Goal: Transaction & Acquisition: Purchase product/service

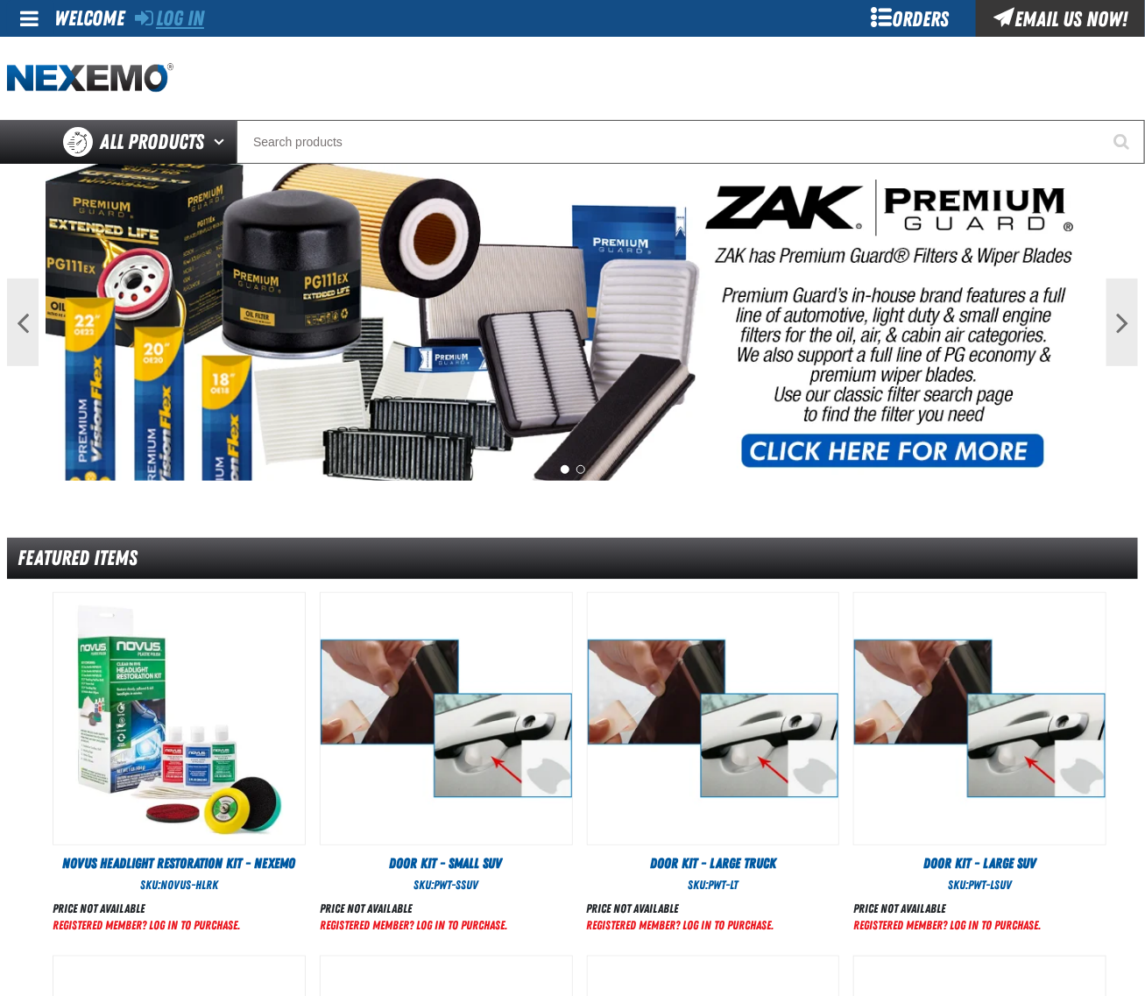
click at [199, 23] on link "Log In" at bounding box center [169, 18] width 69 height 25
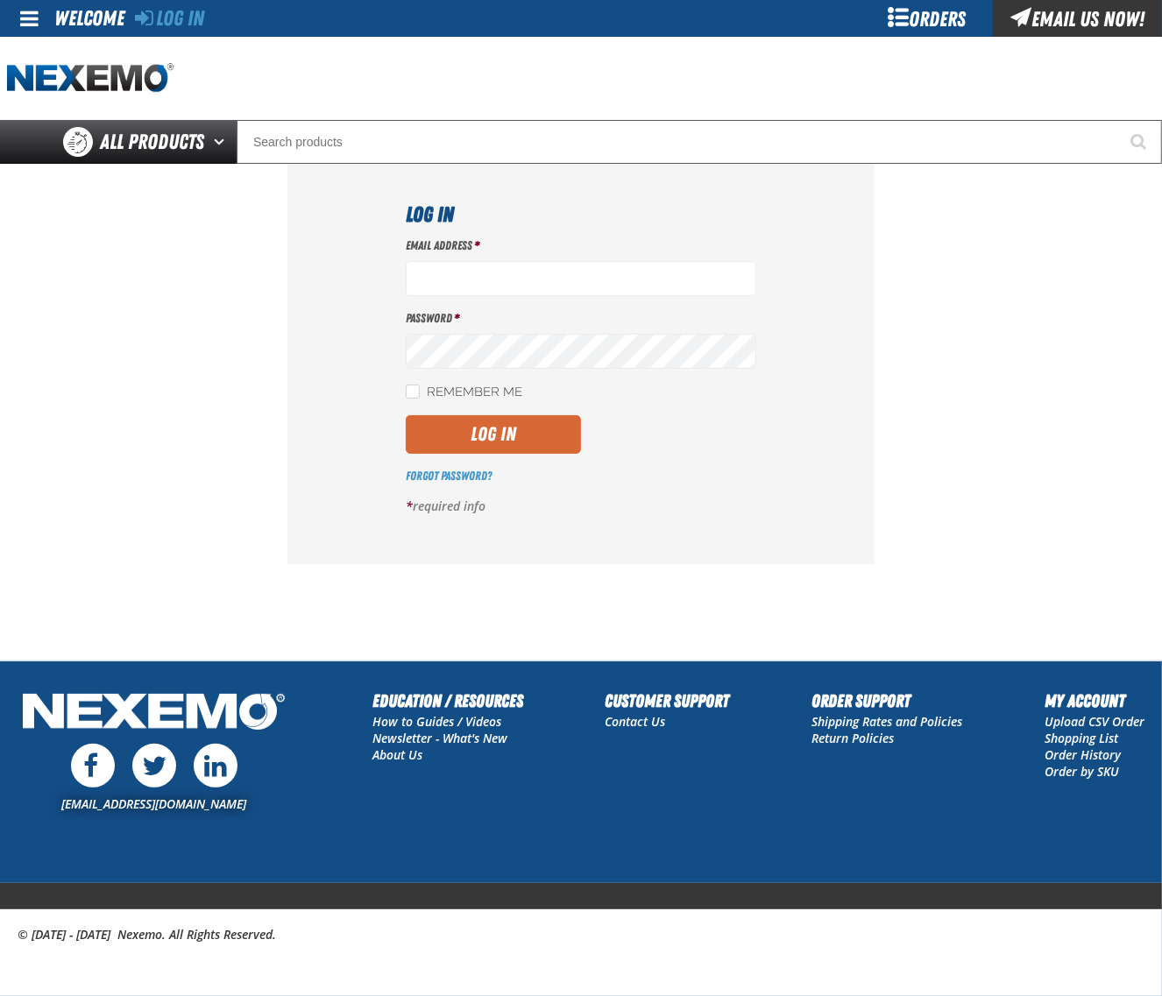
type input "dloerzel@vtaig.com"
click at [509, 443] on button "Log In" at bounding box center [493, 434] width 175 height 39
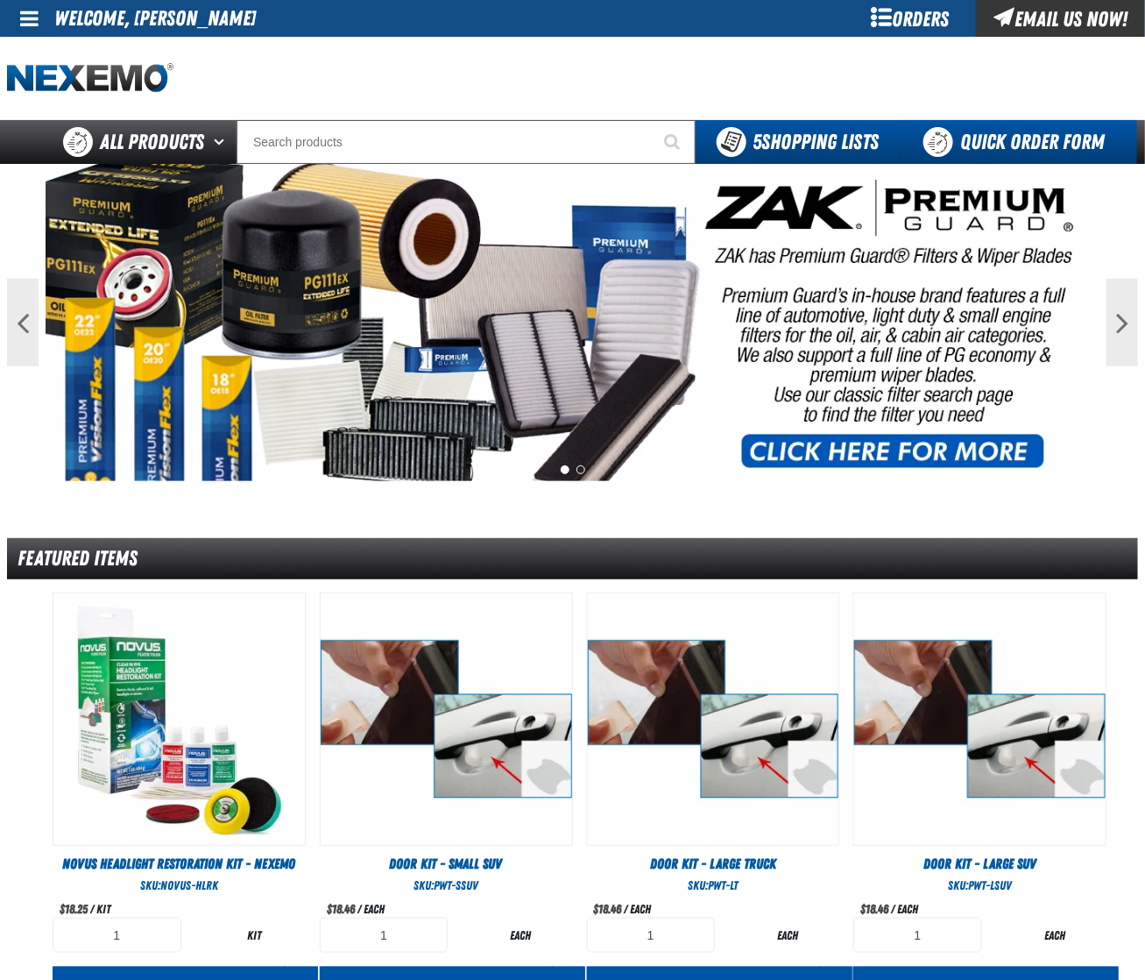
click at [991, 120] on link "Quick Order Form" at bounding box center [1018, 142] width 237 height 44
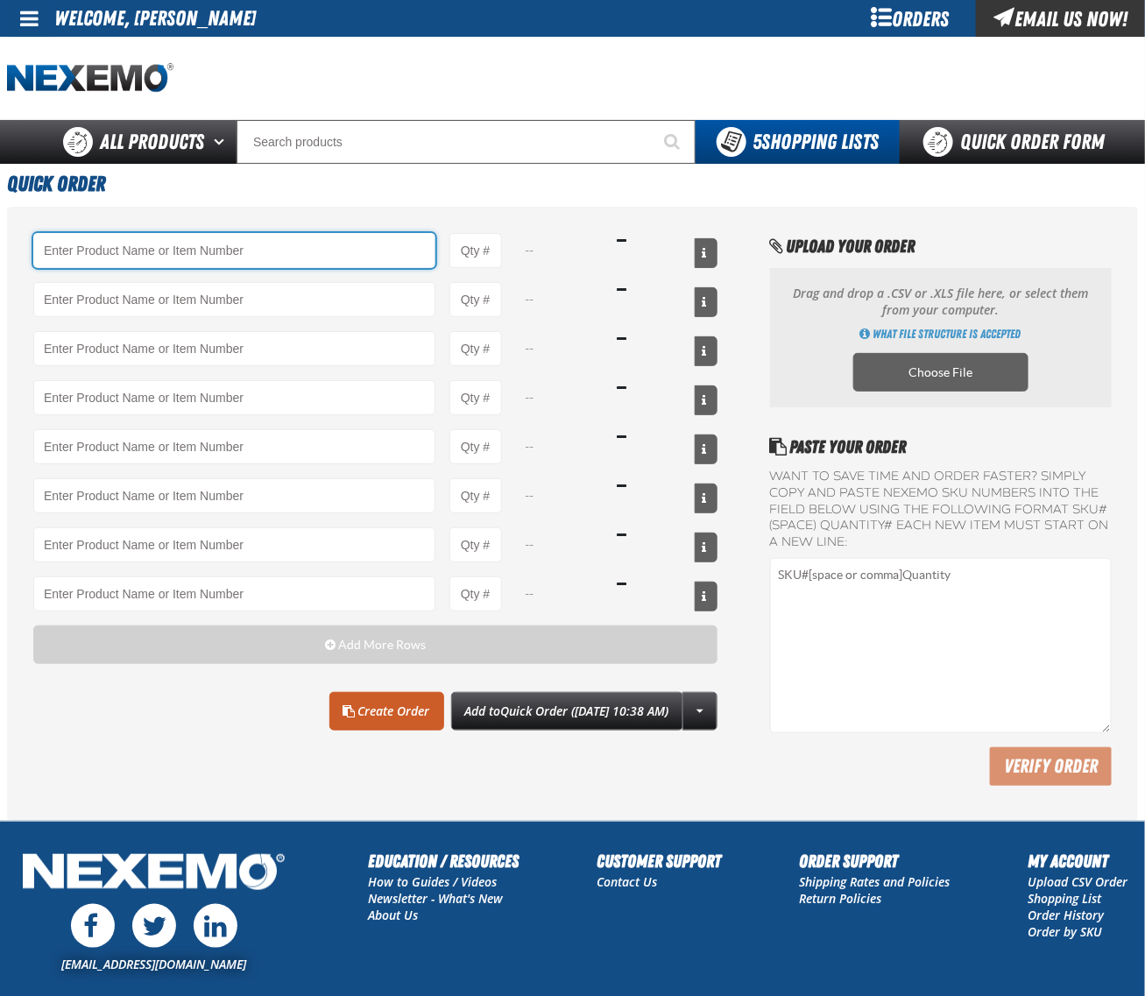
click at [228, 256] on input "Product" at bounding box center [234, 250] width 402 height 35
paste input "A103"
type input "A103 - Throttle Body and Intake Cleaner - ZAK Products"
type input "1"
select select "can"
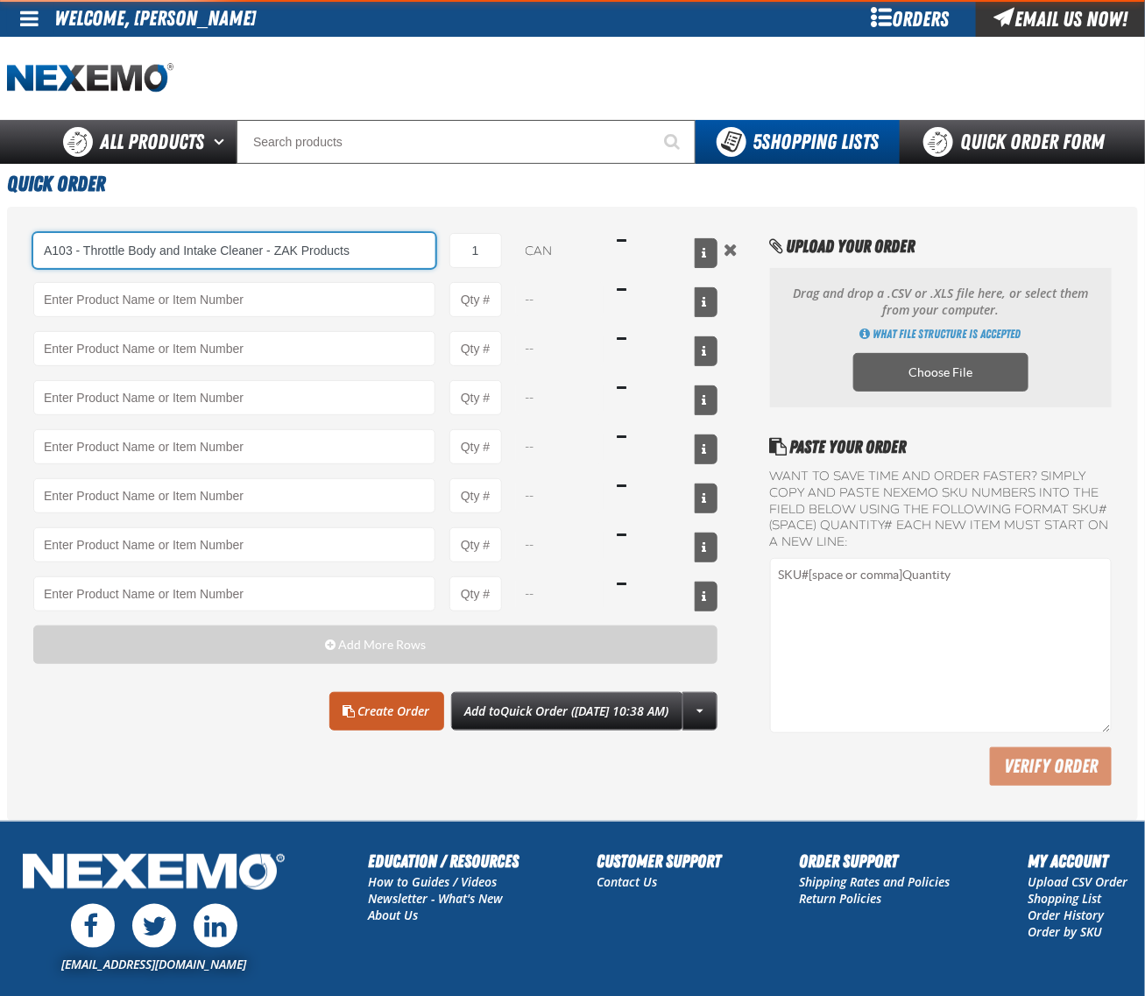
type input "A103 - Throttle Body and Intake Cleaner - ZAK Products"
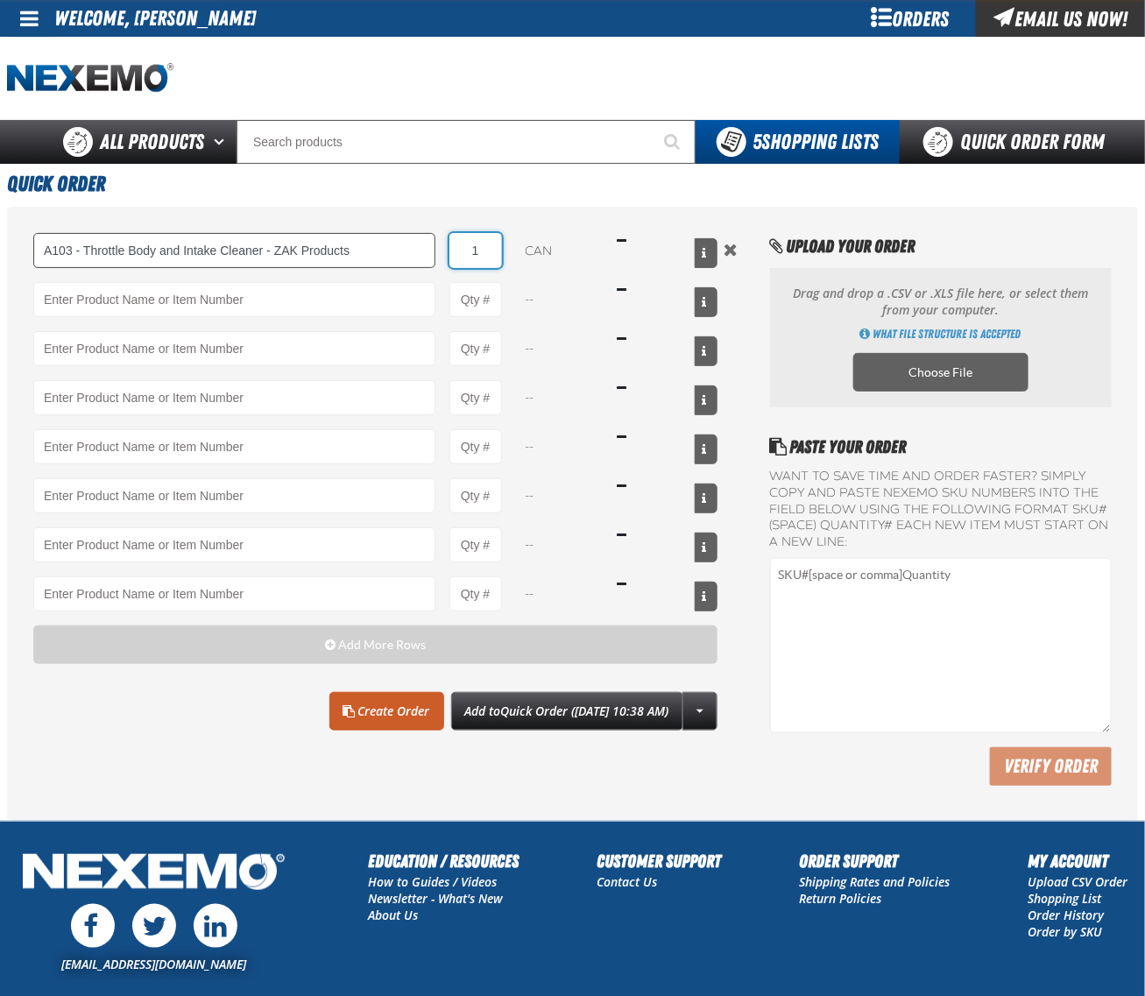
type input "12"
type input "A103 - Throttle Body and Intake Cleaner - ZAK Products"
type input "12"
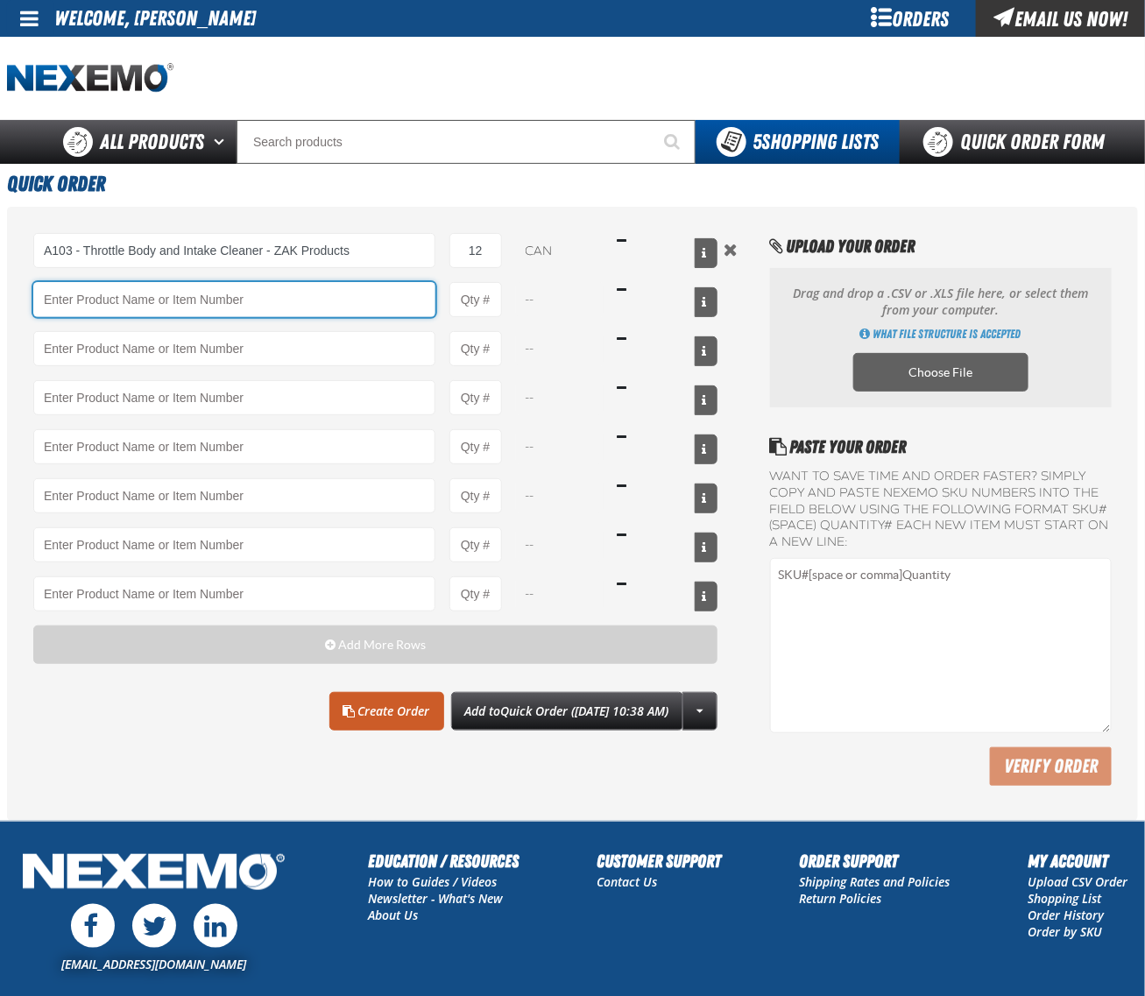
paste input "B304"
type input "B304 - Battery Service Kit - Cleaner &amp; Protector with Anti-Corrosion Pads -…"
type input "1"
select select "kit"
type input "B304 - Battery Service Kit - Cleaner &amp; Protector with Anti-Corrosion Pads -…"
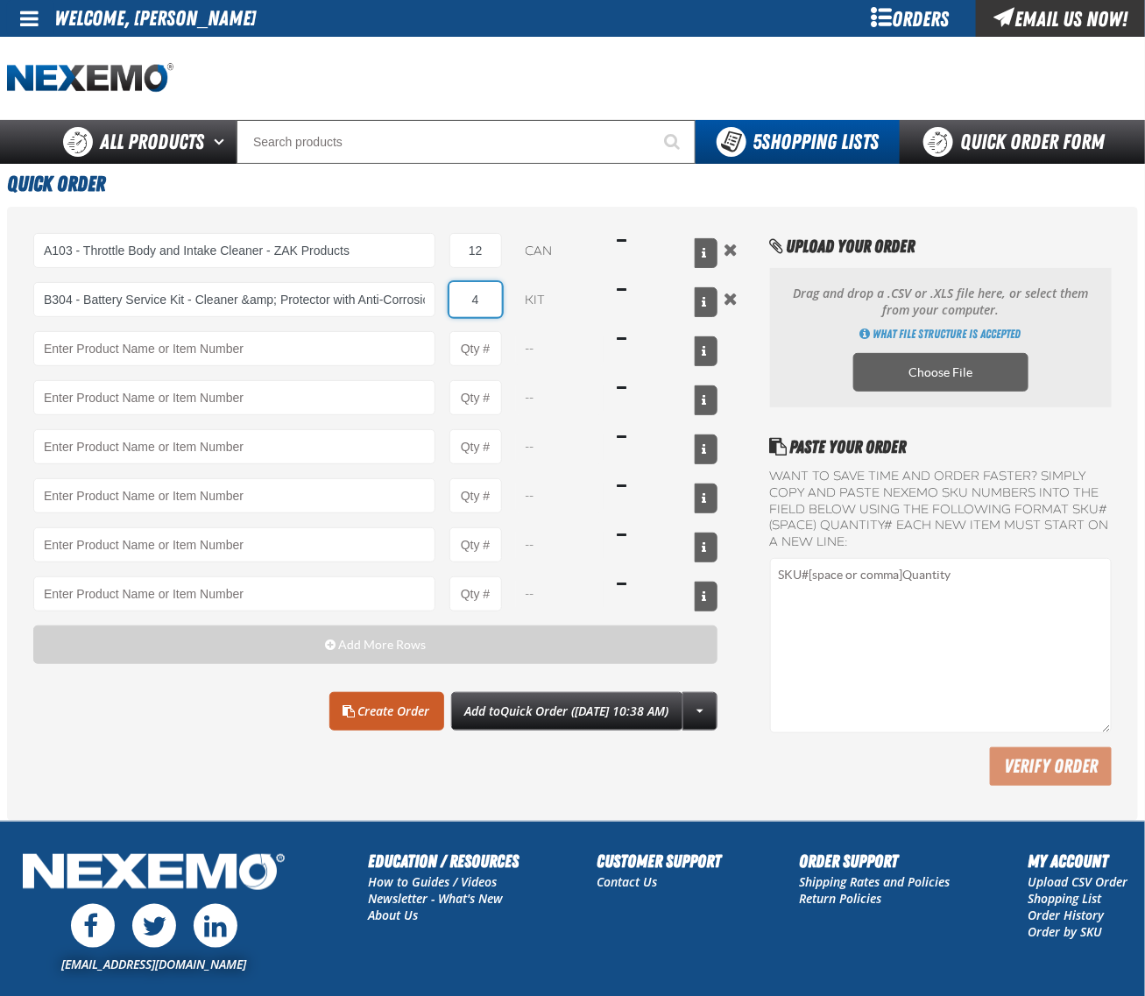
type input "48"
type input "B304 - Battery Service Kit - Cleaner &amp; Protector with Anti-Corrosion Pads -…"
type input "48"
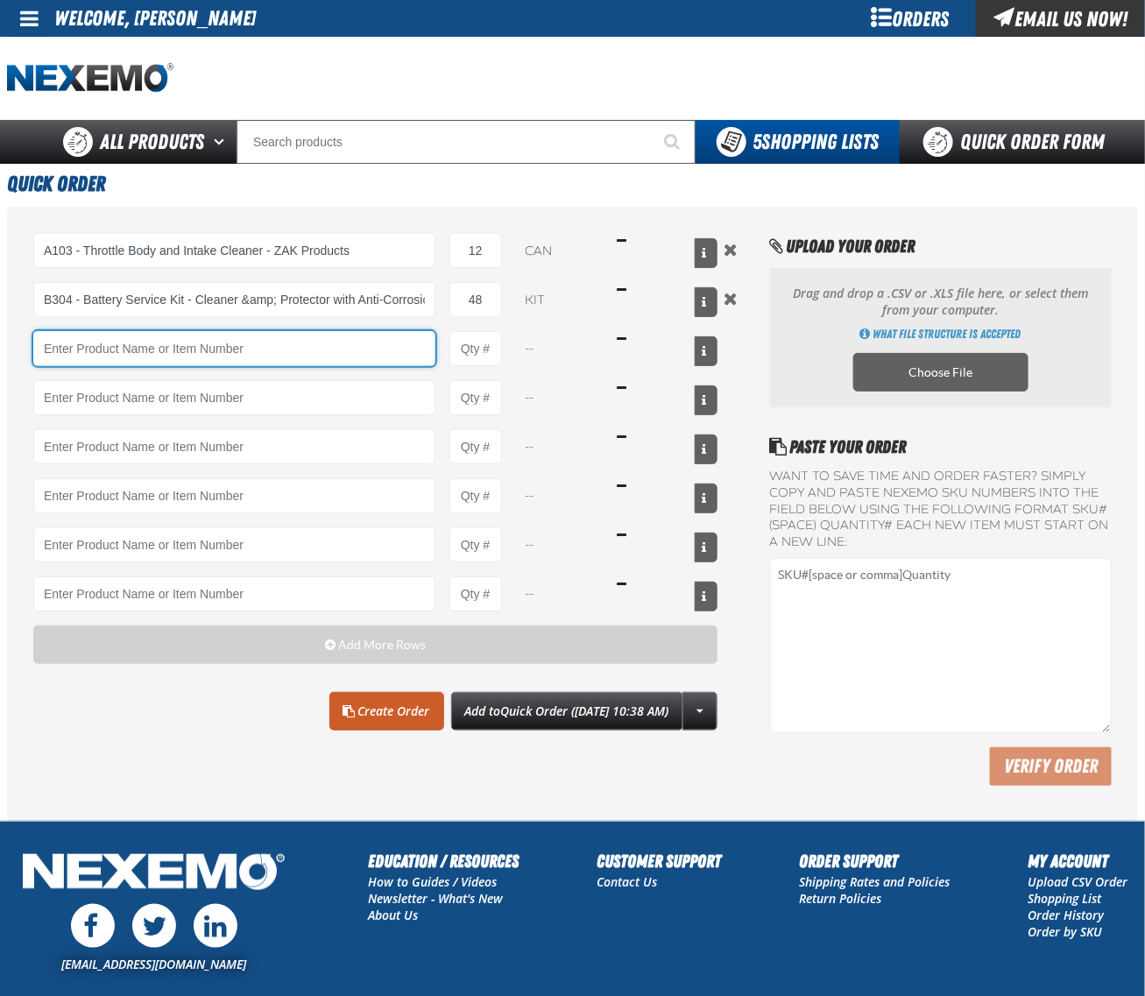
paste input "BK100C"
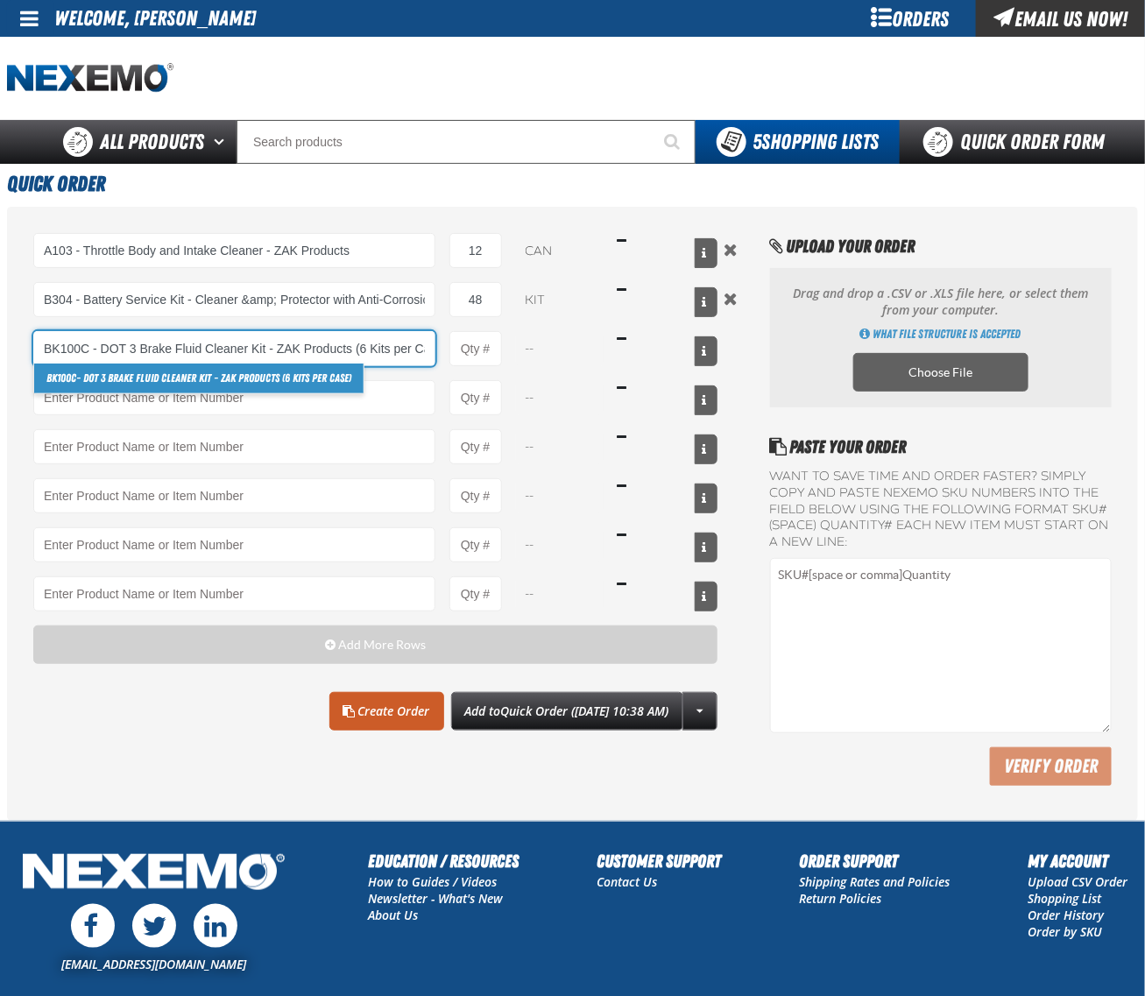
type input "BK100C - DOT 3 Brake Fluid Cleaner Kit - ZAK Products (6 Kits per Case)"
type input "1"
select select "kit"
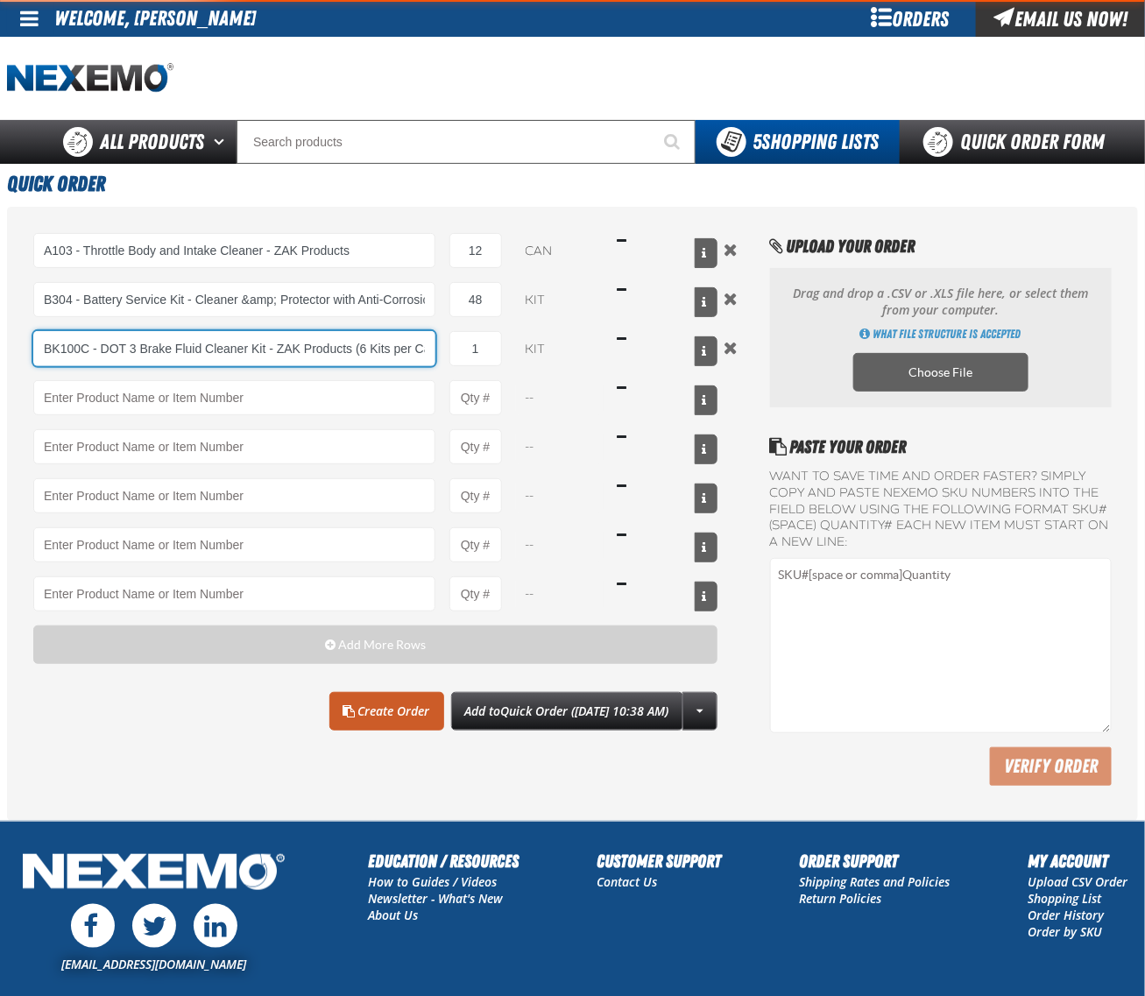
type input "BK100C - DOT 3 Brake Fluid Cleaner Kit - ZAK Products (6 Kits per Case)"
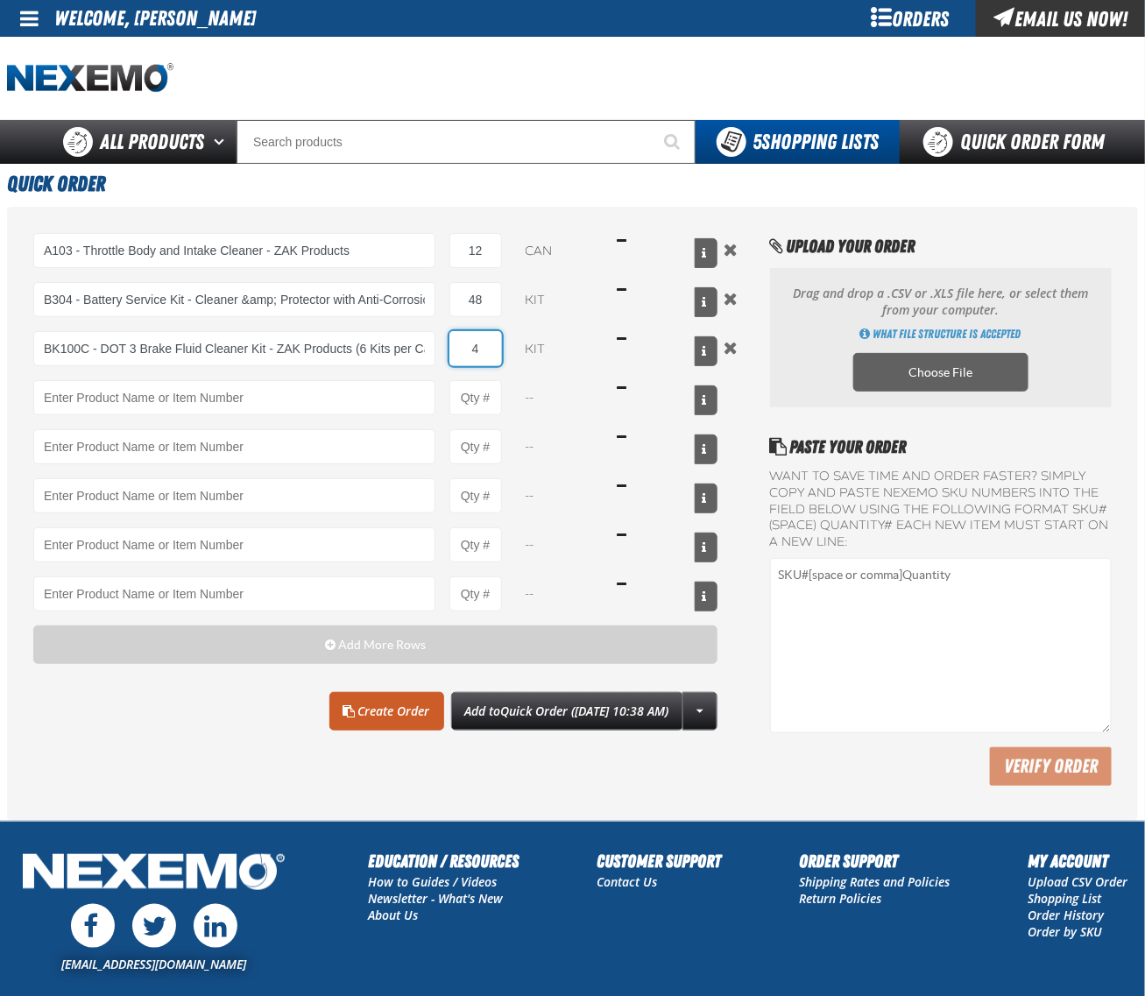
type input "42"
type input "BK100C - DOT 3 Brake Fluid Cleaner Kit - ZAK Products (6 Kits per Case)"
type input "42"
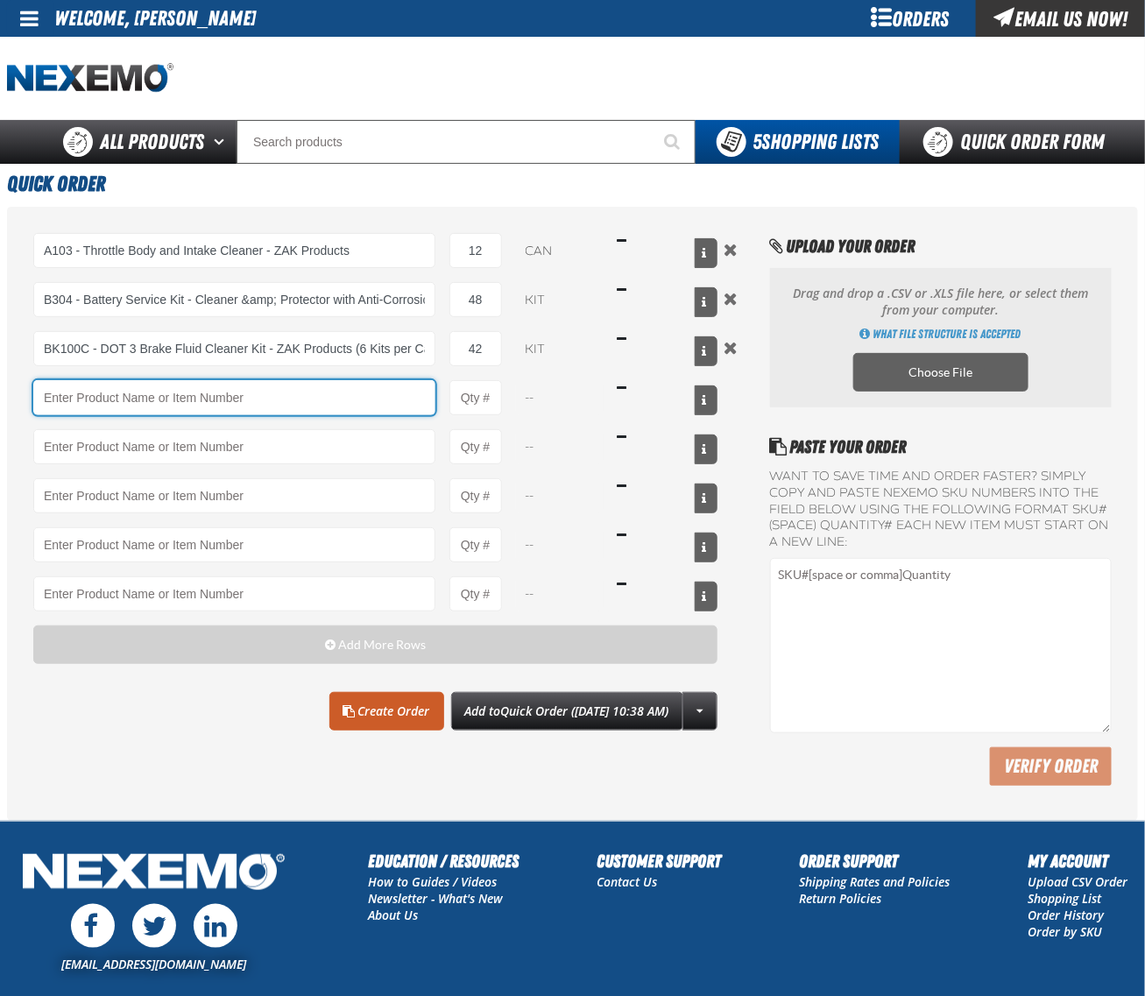
paste input "CVT500"
type input "CVT500 - Multi-Vehicle Continuous Variable Transmission Fluid - ZAK Products"
type input "1"
select select "bottle"
type input "CVT500 - Multi-Vehicle Continuous Variable Transmission Fluid - ZAK Products"
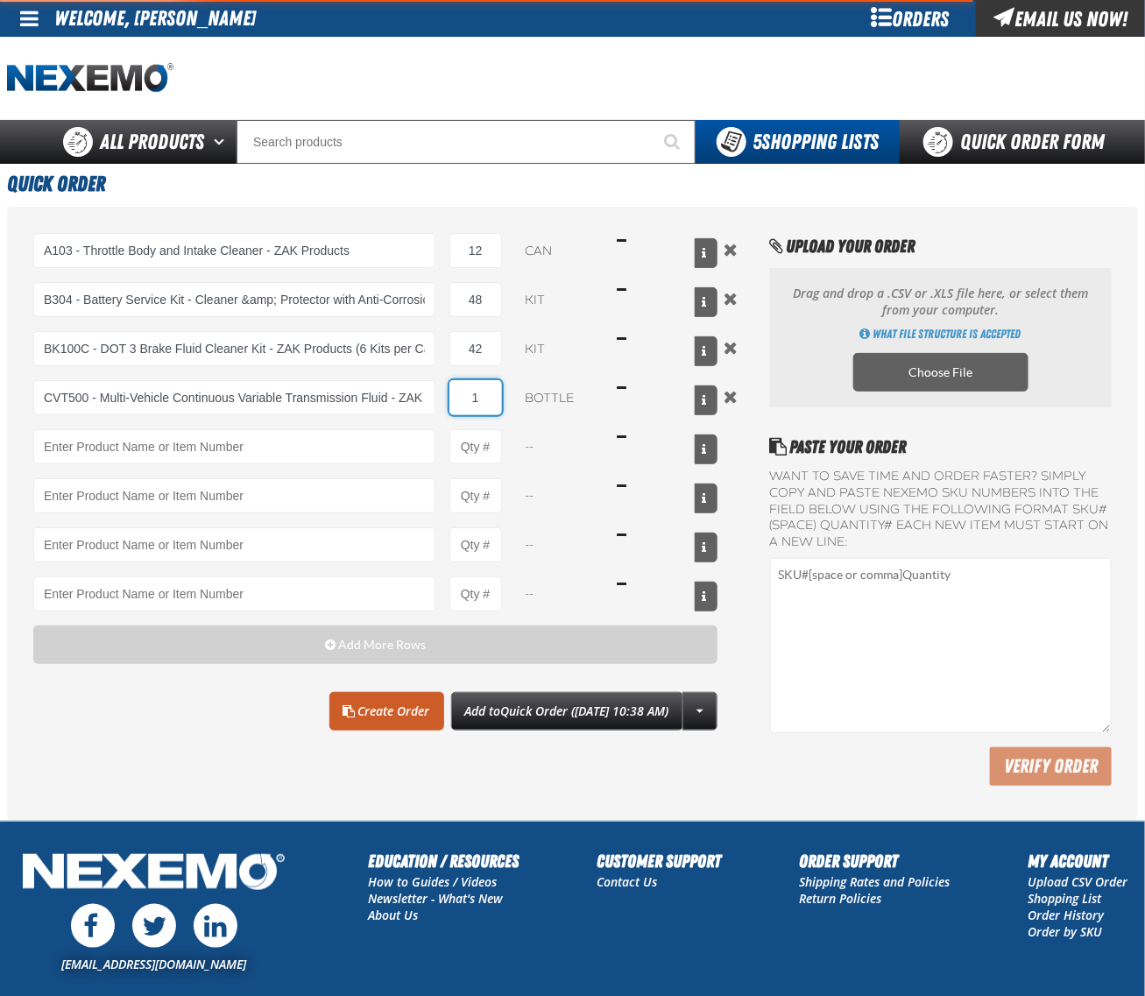
type input "10"
type input "CVT500 - Multi-Vehicle Continuous Variable Transmission Fluid - ZAK Products"
type input "108"
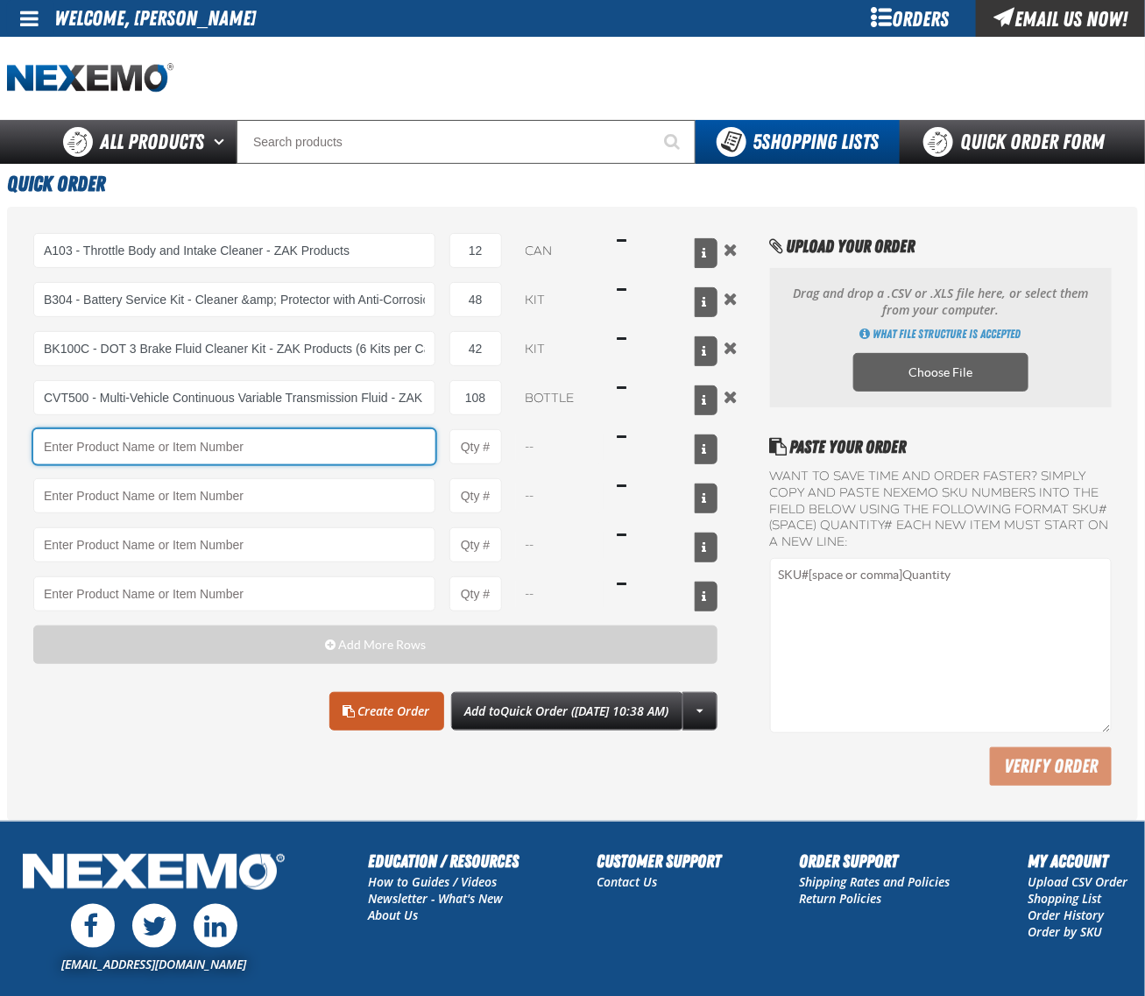
paste input "FRK660"
type input "FRK660"
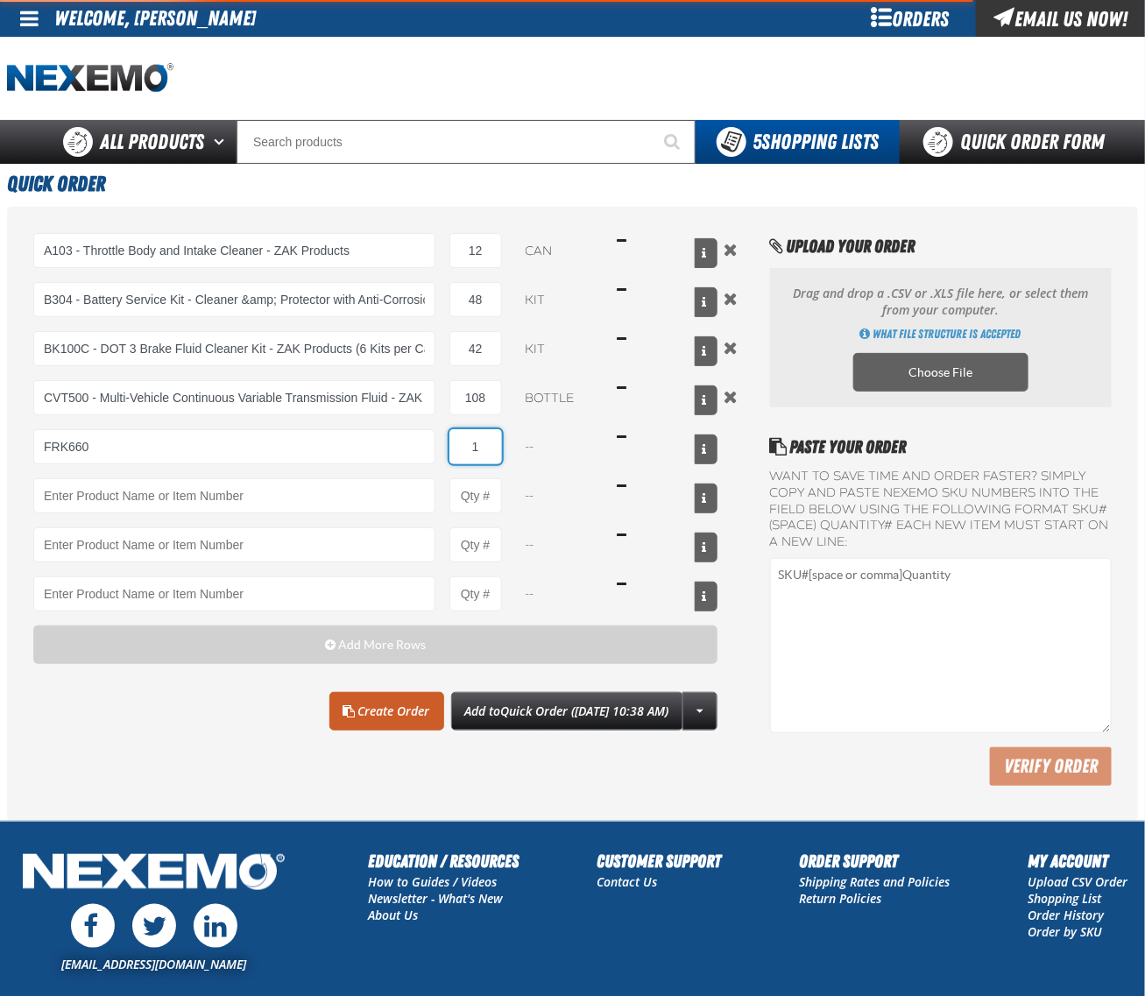
type input "12"
type input "FRK660 - Fuel Rail Induction Kit - ZAK Products"
select select "kit"
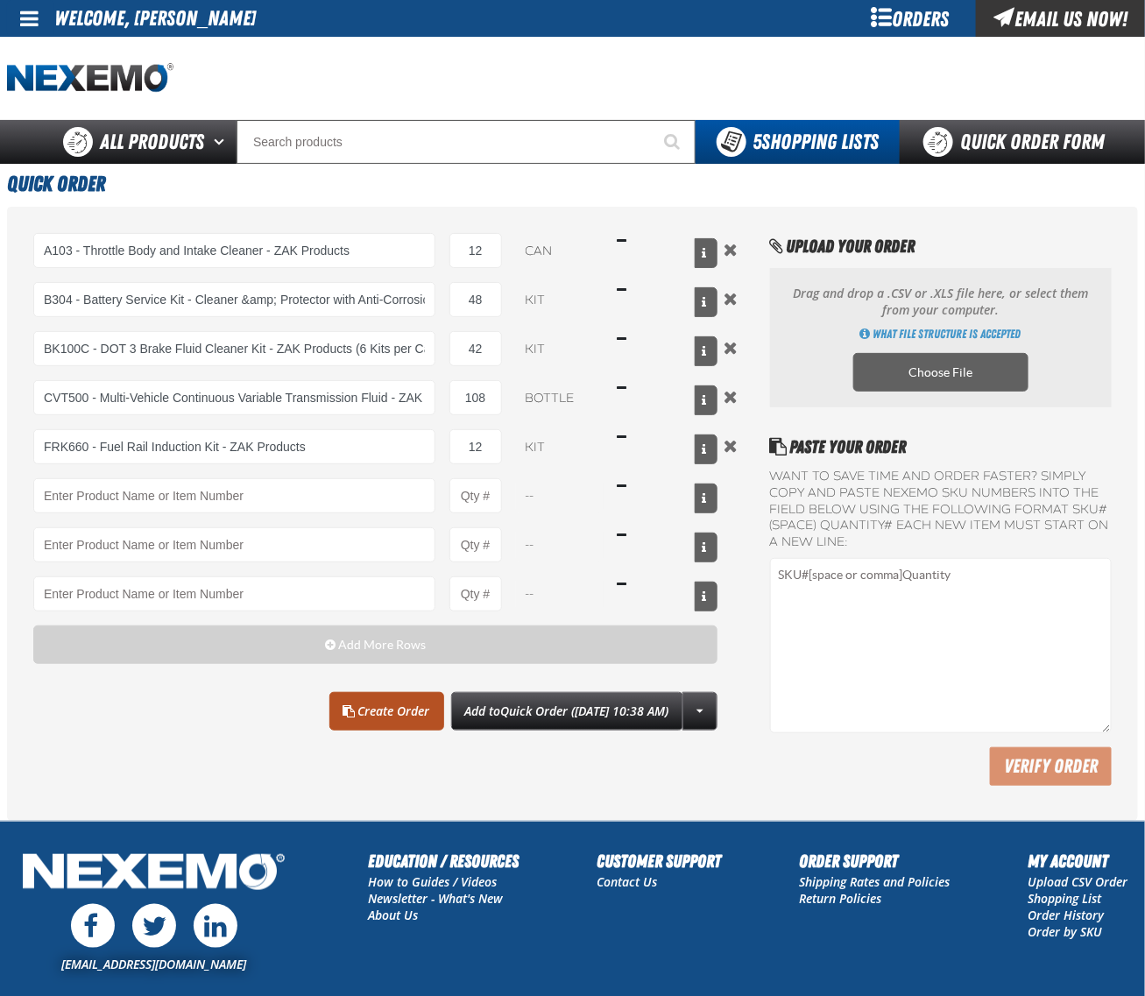
click at [329, 731] on link "Create Order" at bounding box center [386, 711] width 115 height 39
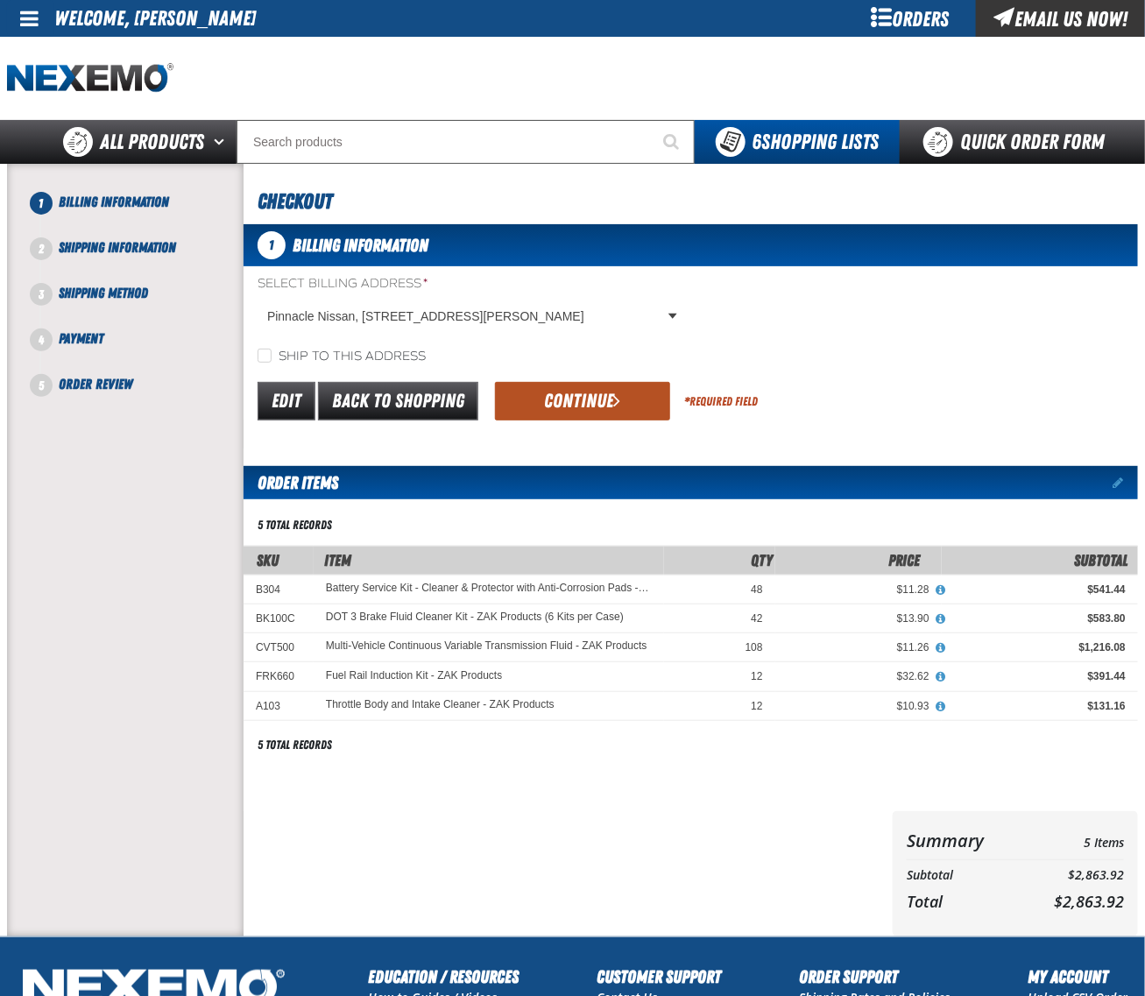
click at [591, 400] on button "Continue" at bounding box center [582, 401] width 175 height 39
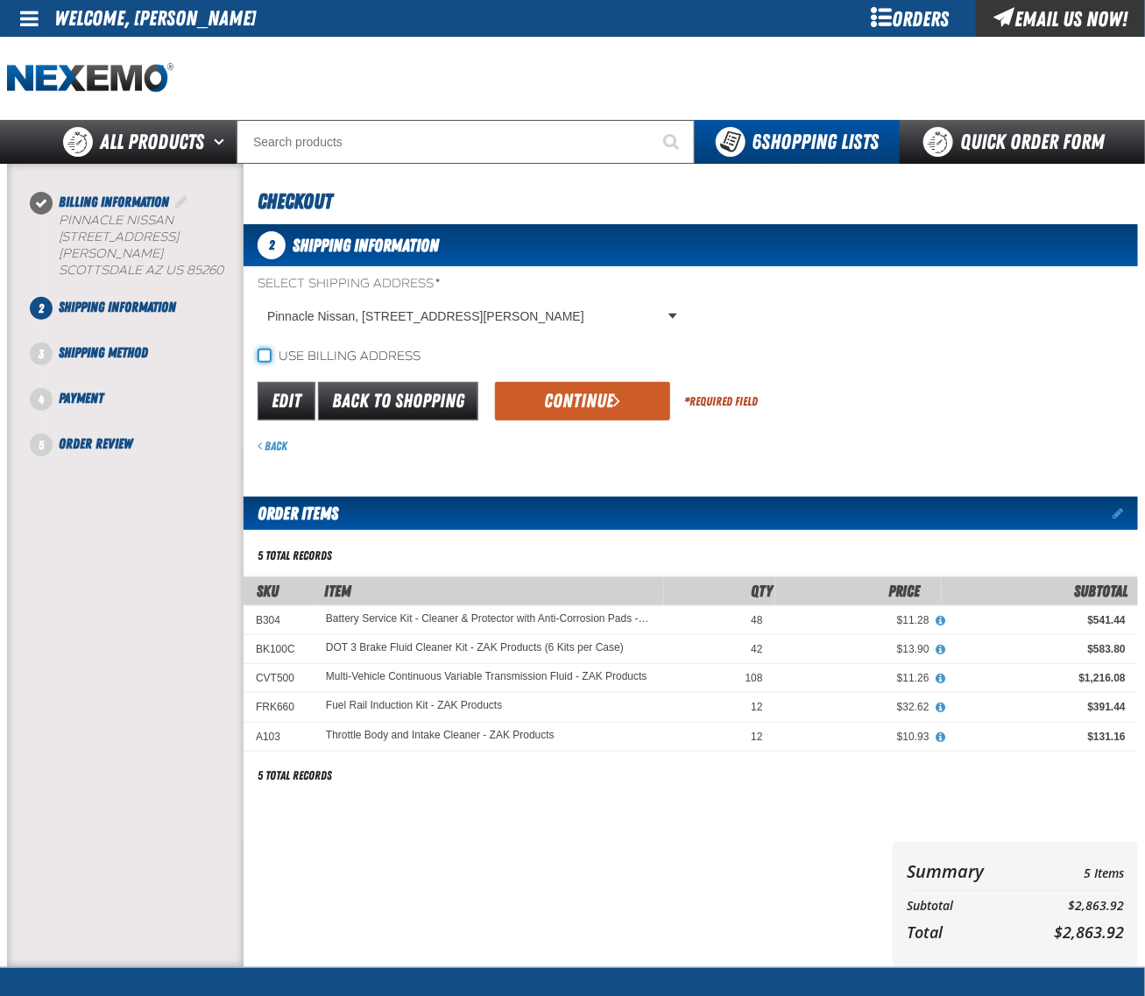
click at [270, 351] on input "Use billing address" at bounding box center [265, 356] width 14 height 14
checkbox input "true"
click at [587, 406] on button "Continue" at bounding box center [582, 401] width 175 height 39
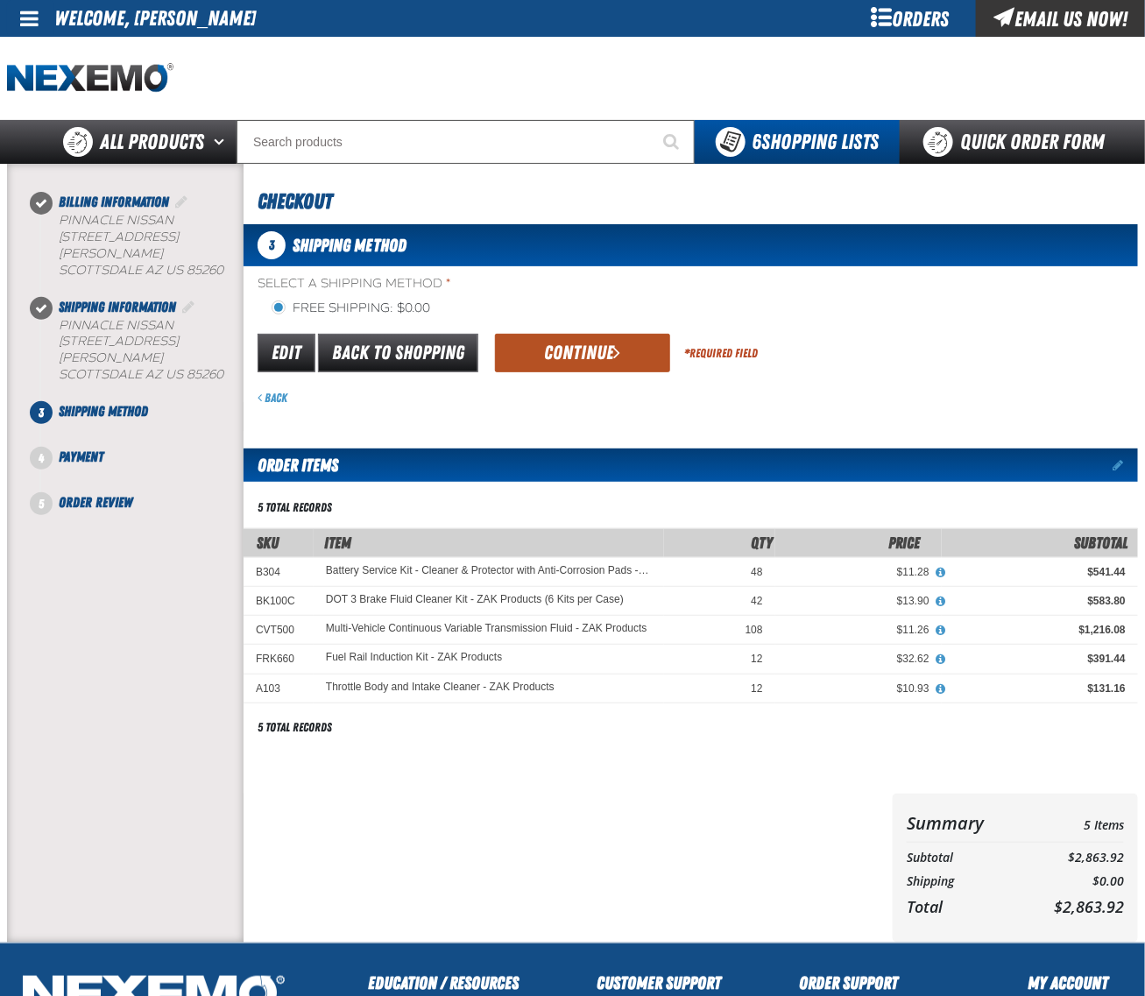
click at [584, 356] on button "Continue" at bounding box center [582, 353] width 175 height 39
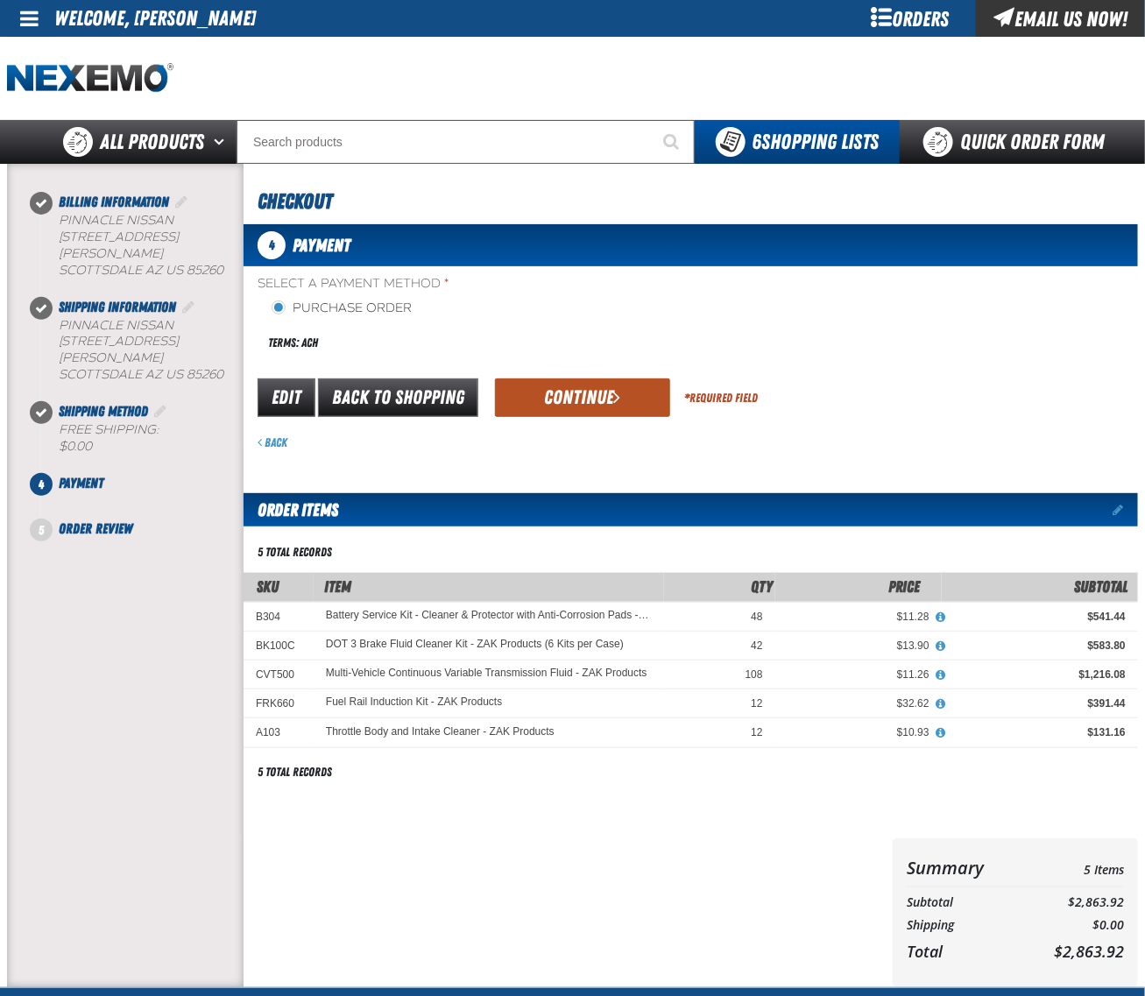
click at [585, 387] on button "Continue" at bounding box center [582, 398] width 175 height 39
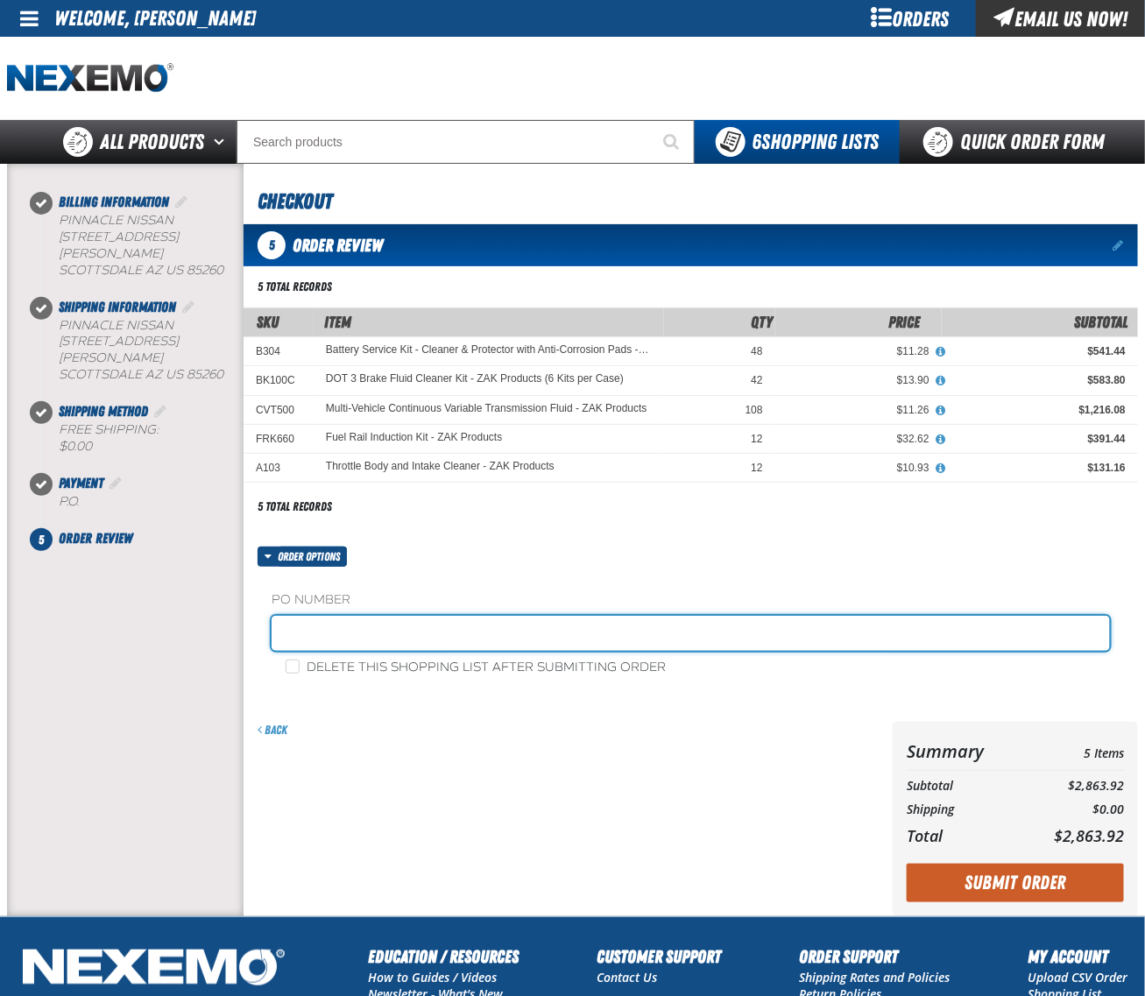
click at [408, 632] on input "text" at bounding box center [691, 633] width 839 height 35
type input "0815CHEM"
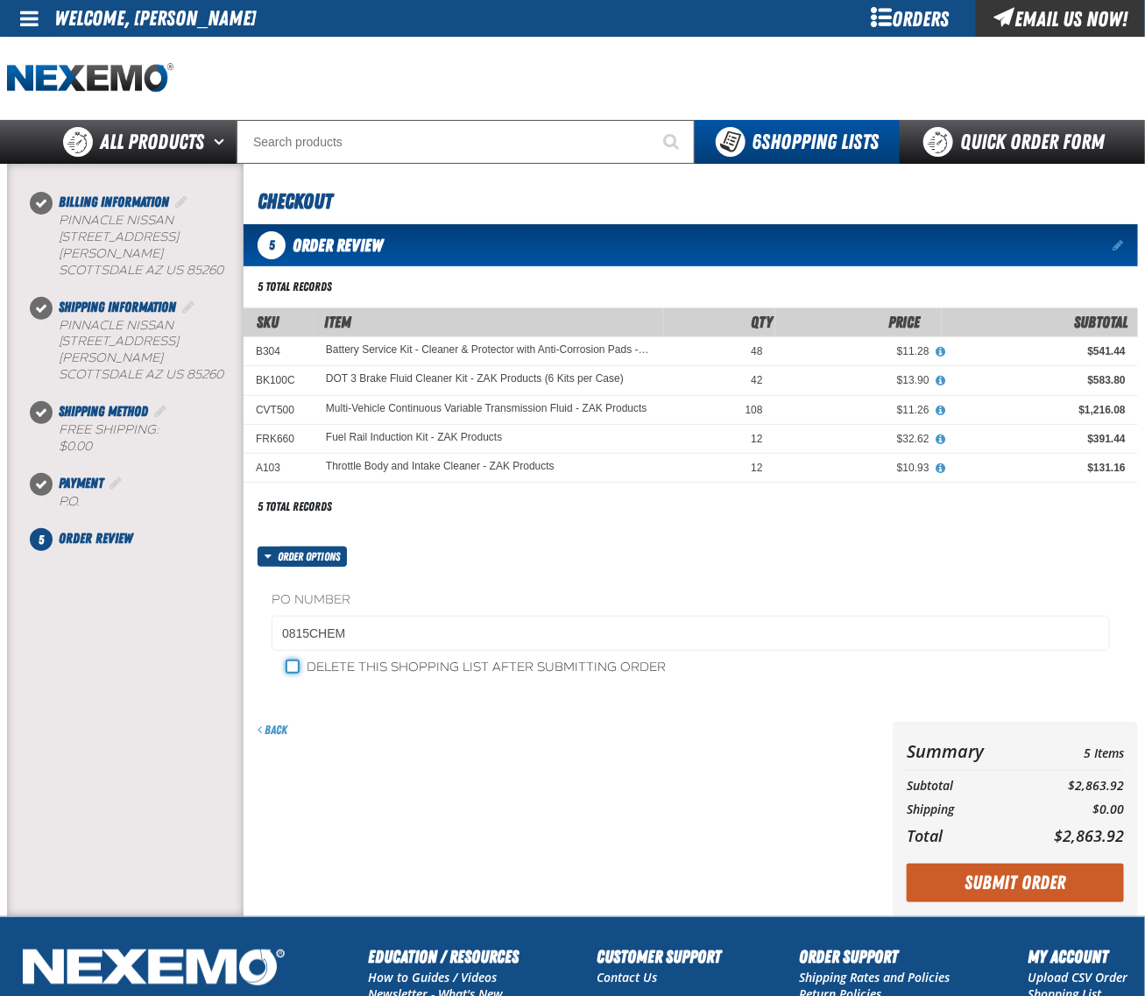
click at [298, 673] on input "Delete this shopping list after submitting order" at bounding box center [293, 667] width 14 height 14
checkbox input "true"
click at [1002, 881] on button "Submit Order" at bounding box center [1015, 883] width 217 height 39
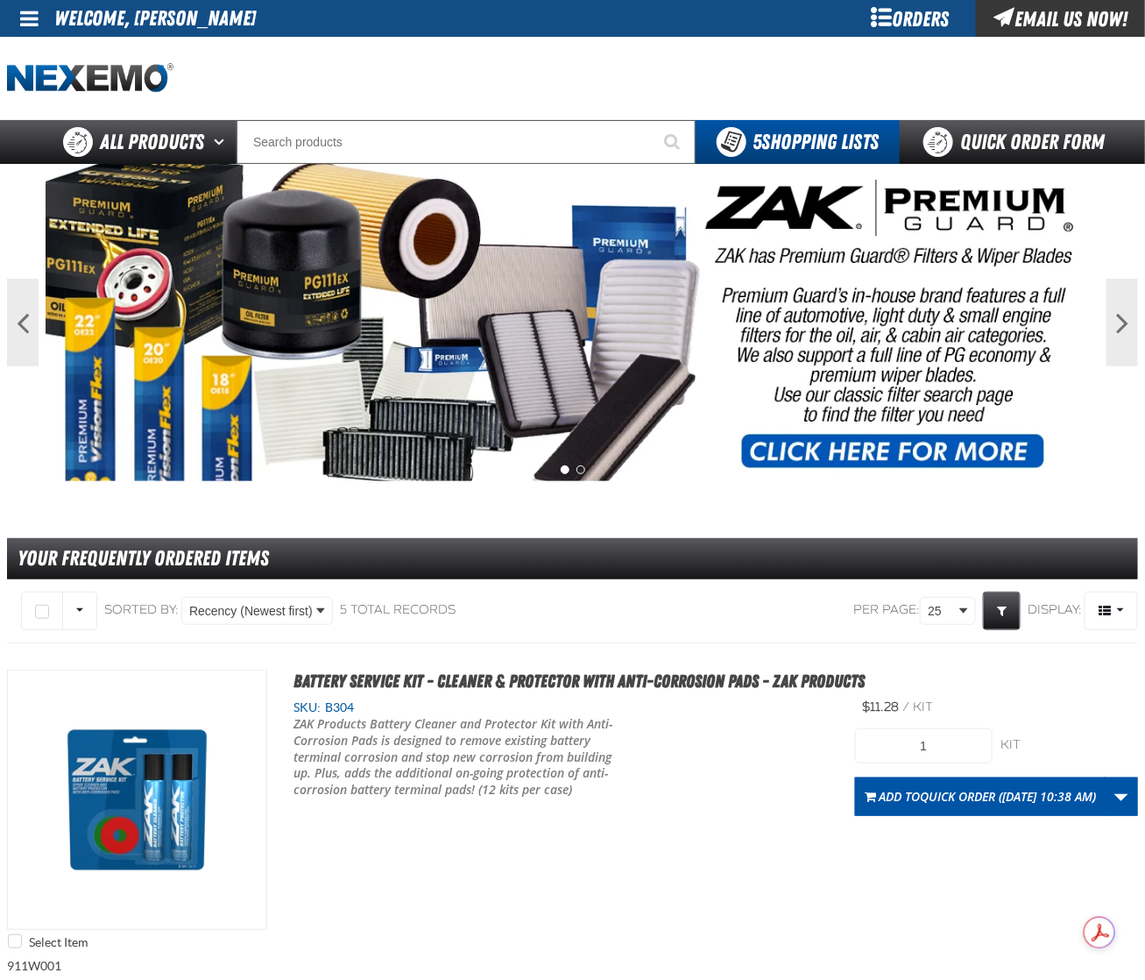
click at [26, 18] on span at bounding box center [29, 18] width 18 height 21
click at [53, 88] on link "Sign Out Sign Out" at bounding box center [45, 85] width 60 height 17
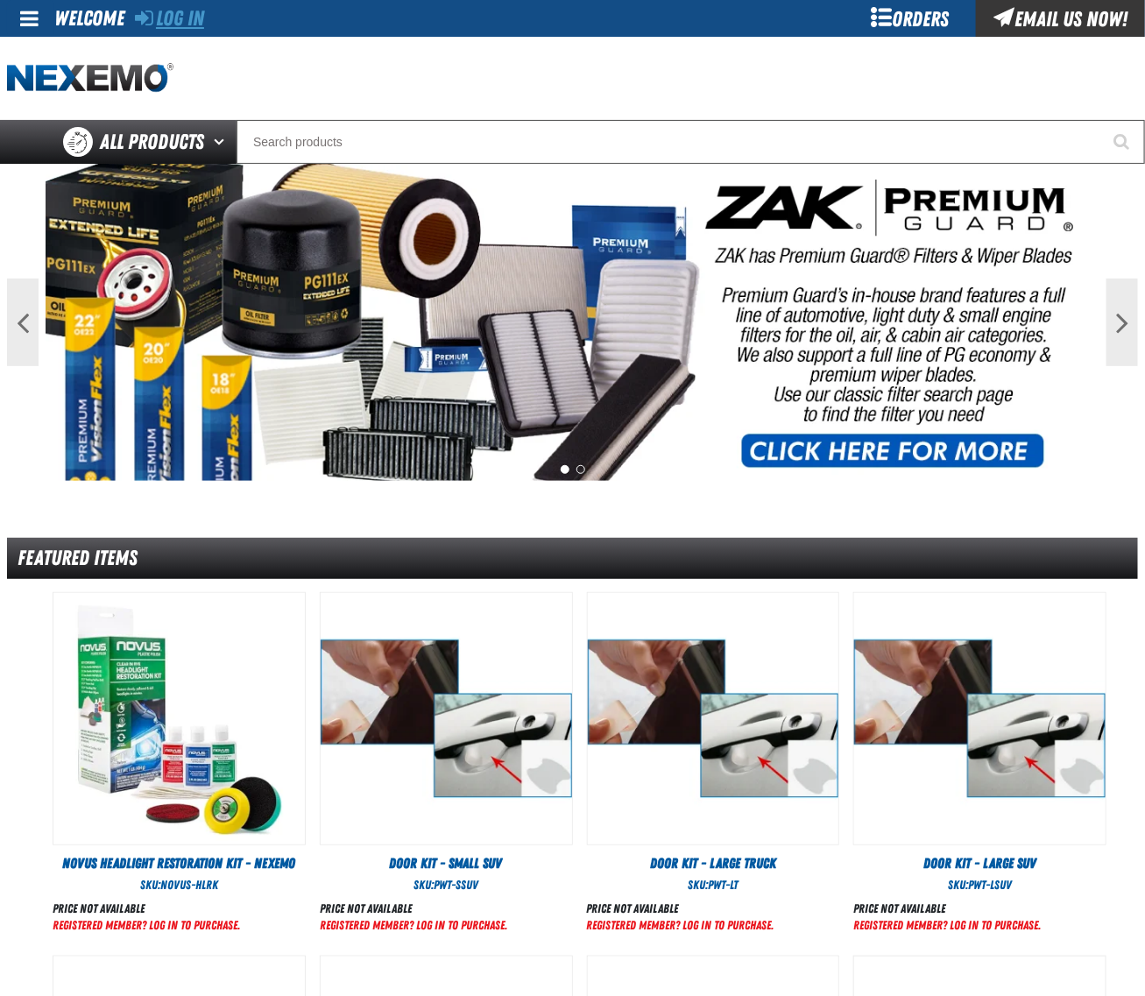
click at [171, 13] on link "Log In" at bounding box center [169, 18] width 69 height 25
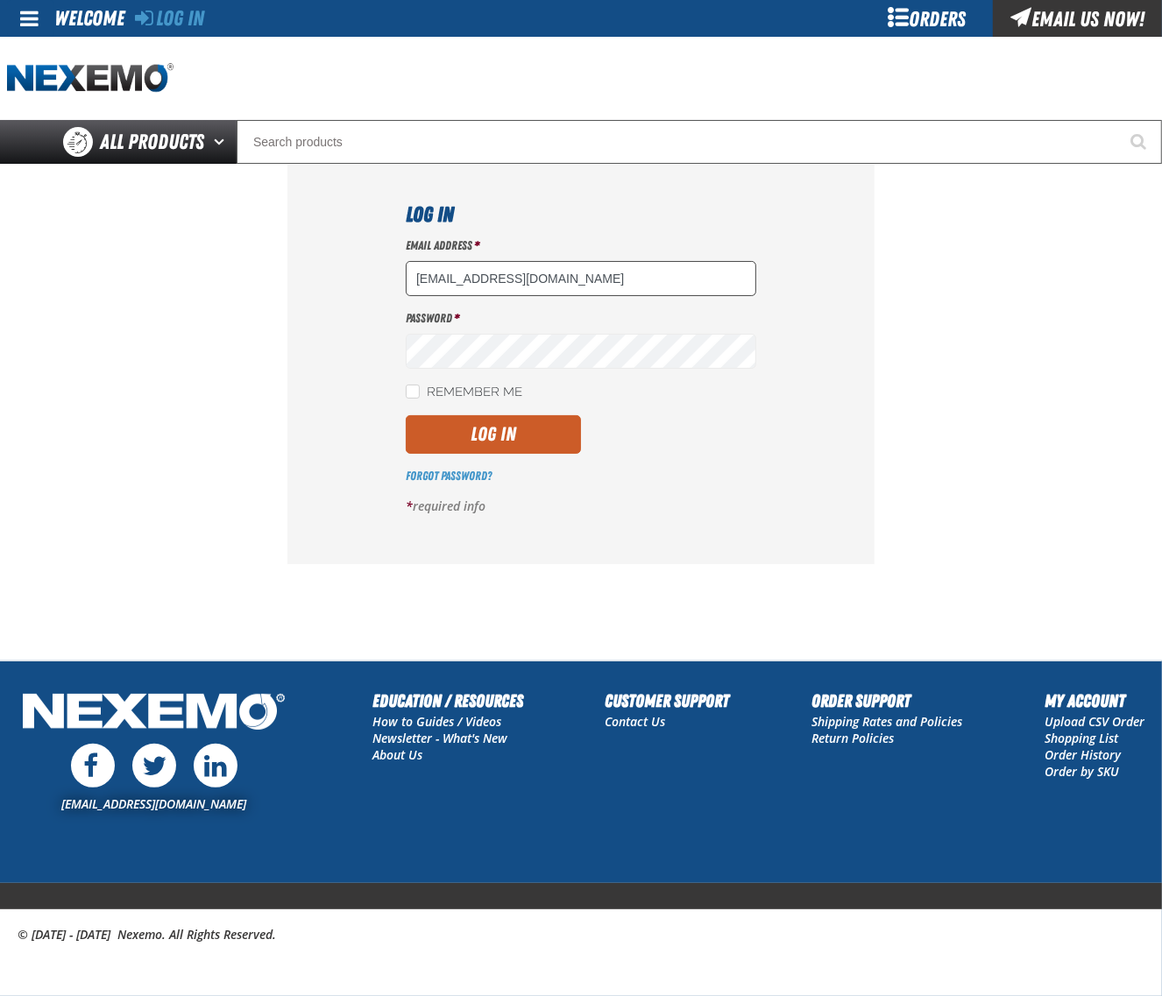
click at [576, 268] on input "[EMAIL_ADDRESS][DOMAIN_NAME]" at bounding box center [581, 278] width 351 height 35
type input "[EMAIL_ADDRESS][DOMAIN_NAME]"
click at [530, 428] on button "Log In" at bounding box center [493, 434] width 175 height 39
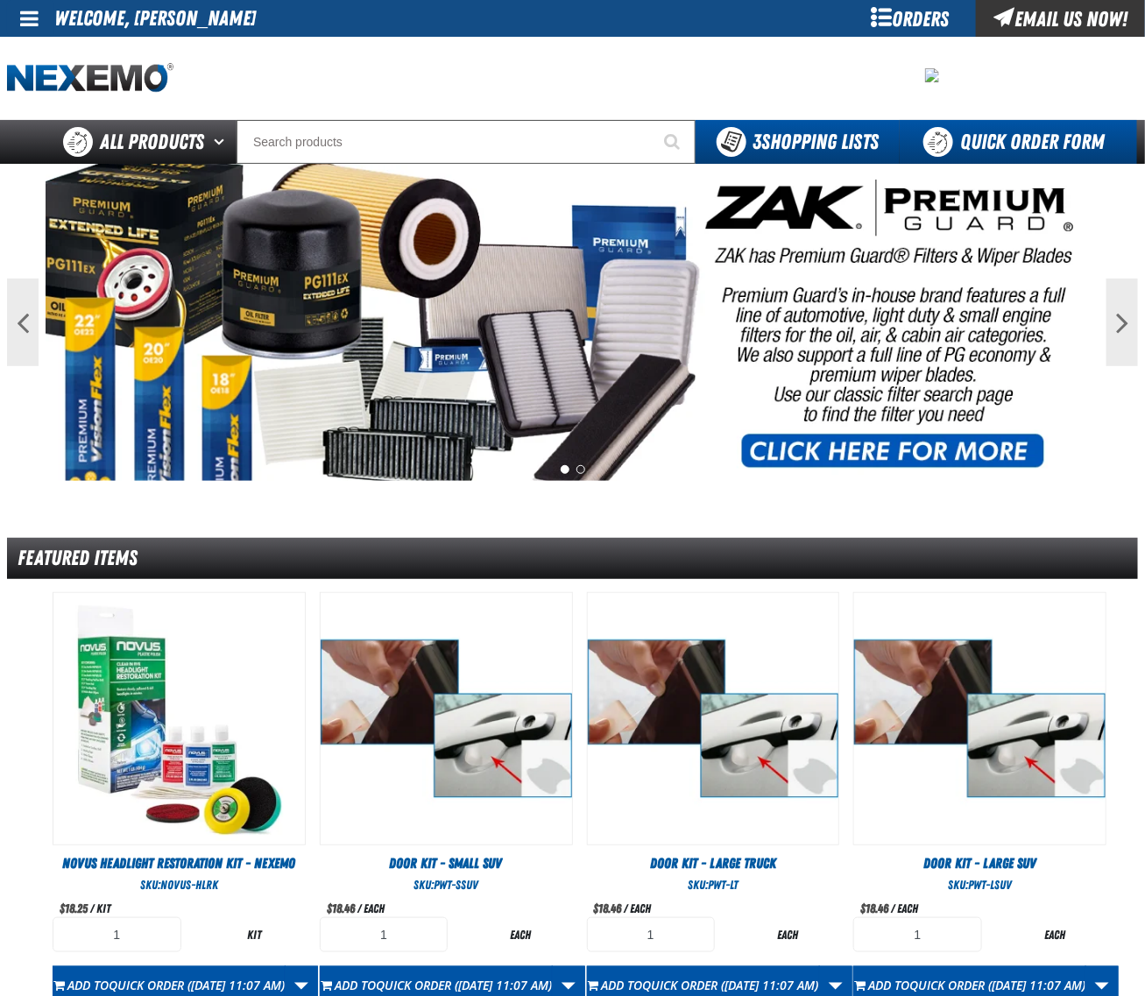
click at [1012, 132] on link "Quick Order Form" at bounding box center [1018, 142] width 237 height 44
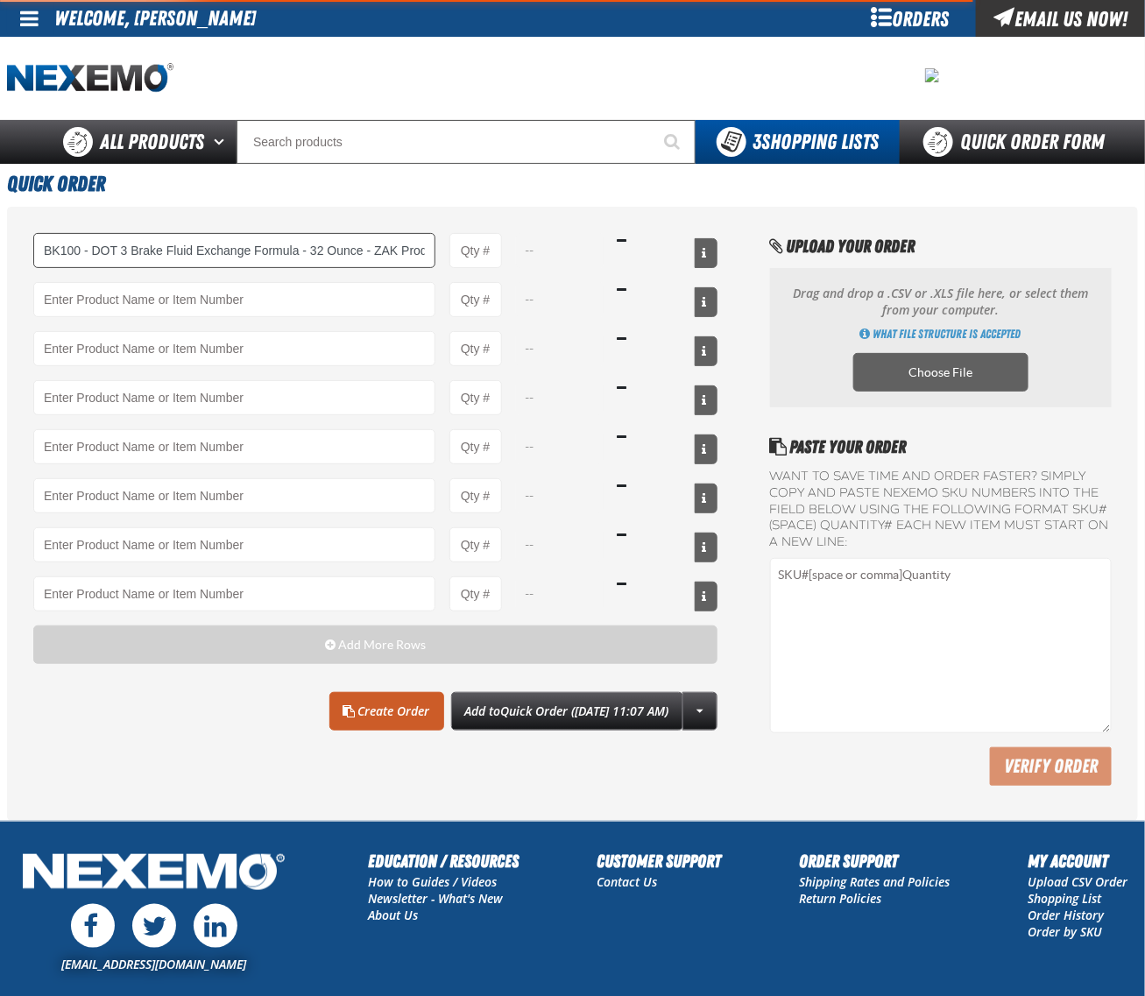
type input "BK100 - DOT 3 Brake Fluid Exchange Formula - 32 Ounce - ZAK Products"
type input "1"
select select "bottle"
type input "BK100 - DOT 3 Brake Fluid Exchange Formula - 32 Ounce - ZAK Products"
type input "36"
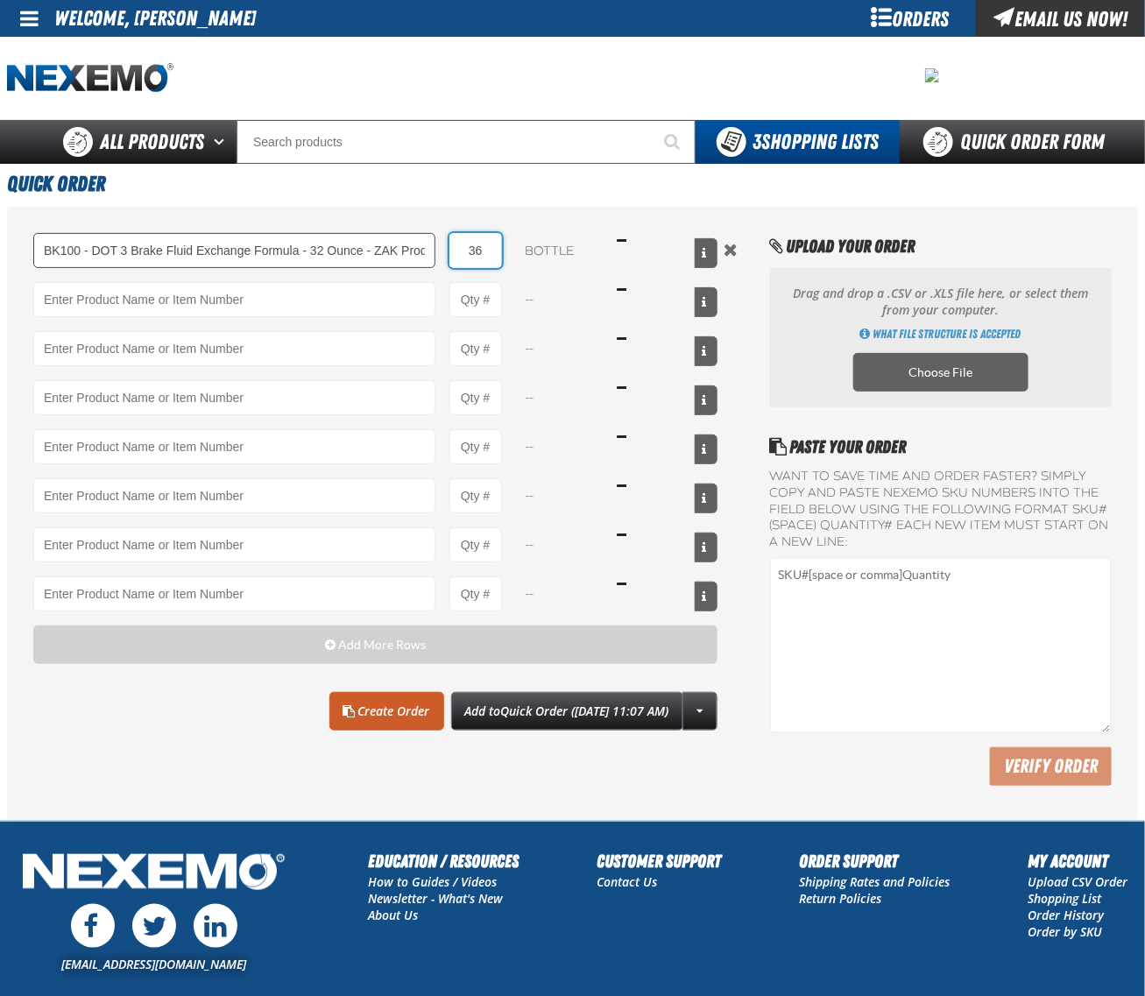
type input "BK100 - DOT 3 Brake Fluid Exchange Formula - 32 Ounce - ZAK Products"
type input "36"
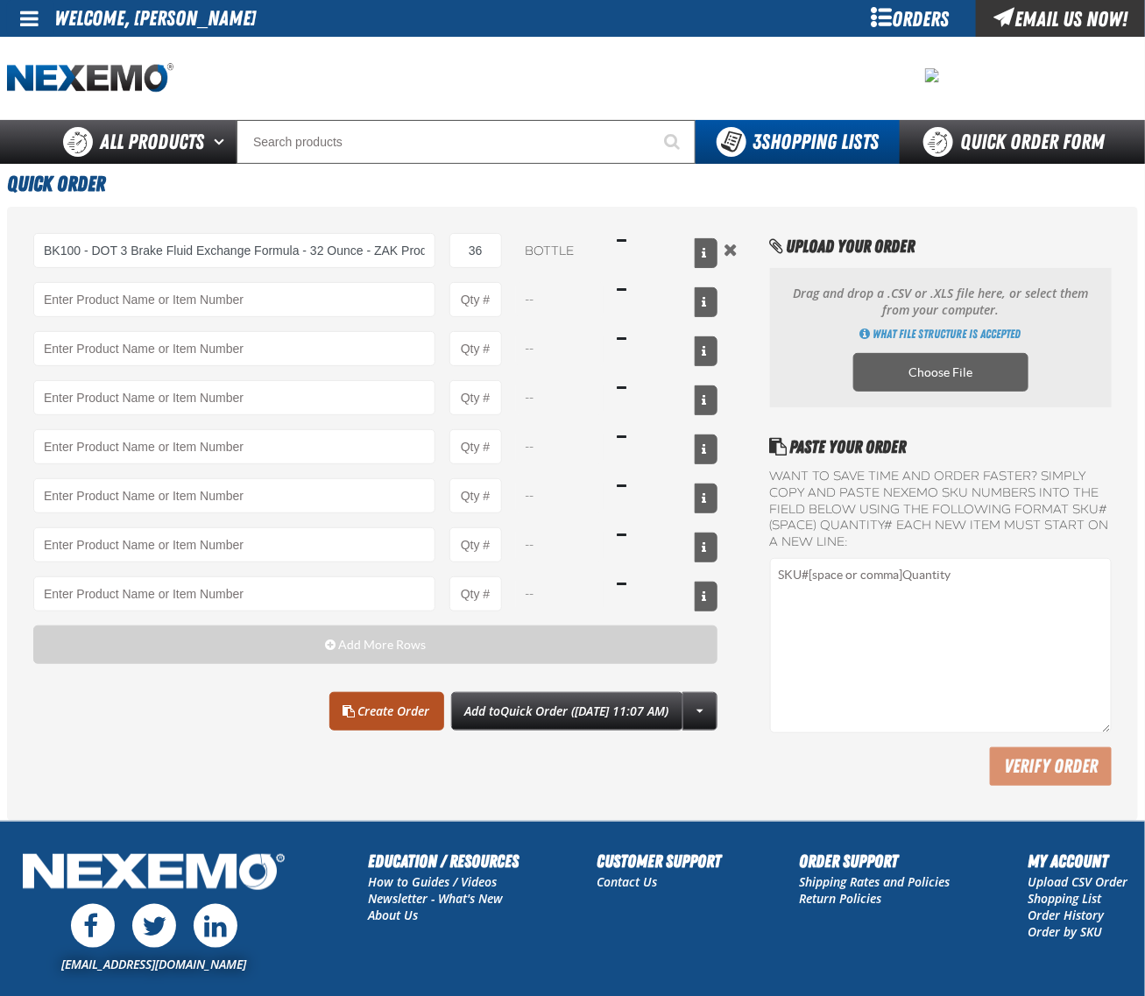
click at [344, 707] on link "Create Order" at bounding box center [386, 711] width 115 height 39
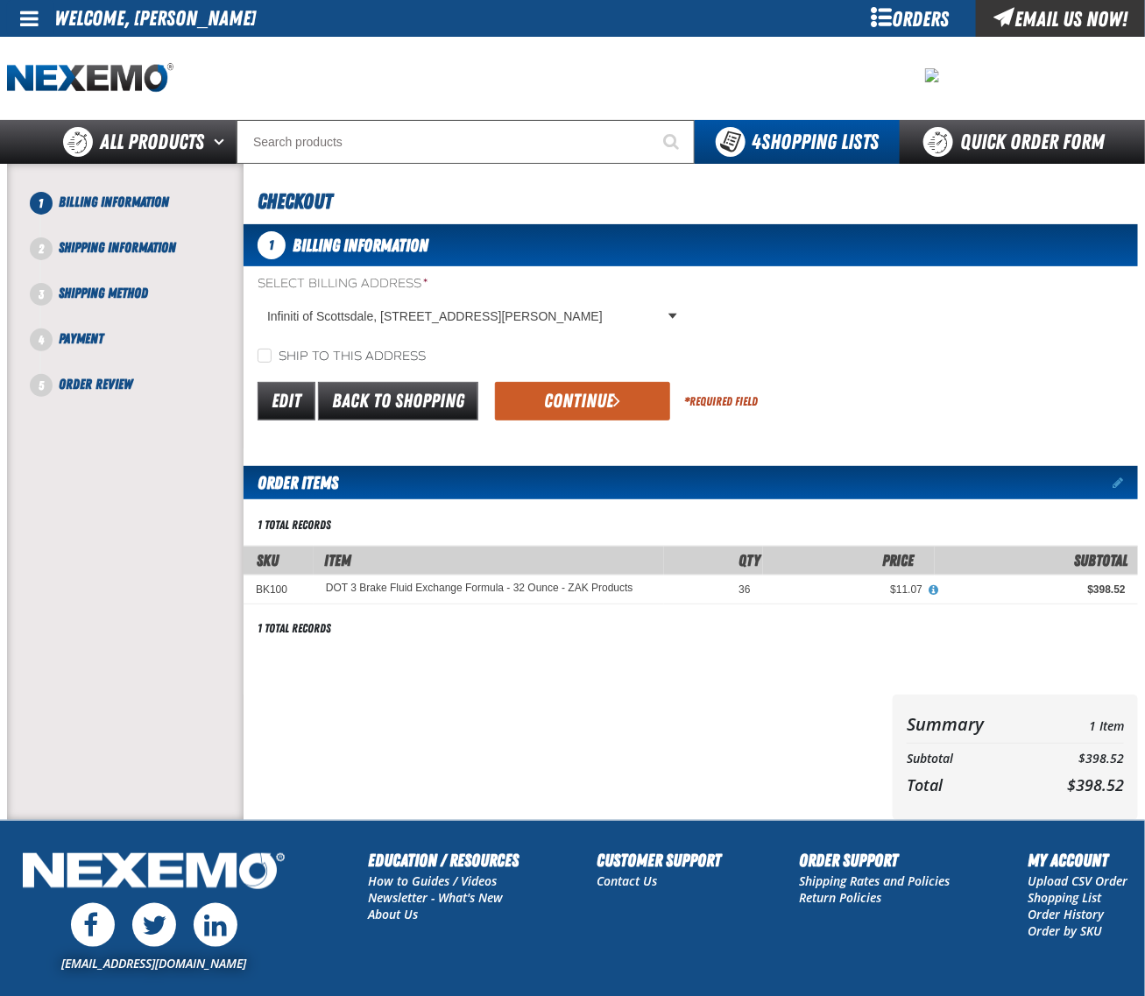
click at [300, 368] on form "Select Billing Address * Infiniti of Scottsdale, 7601 East Frank Lloyd Wright, …" at bounding box center [691, 349] width 895 height 149
click at [301, 352] on label "Ship to this address" at bounding box center [342, 357] width 168 height 17
click at [272, 352] on input "Ship to this address" at bounding box center [265, 356] width 14 height 14
checkbox input "true"
click at [577, 409] on button "Continue" at bounding box center [582, 401] width 175 height 39
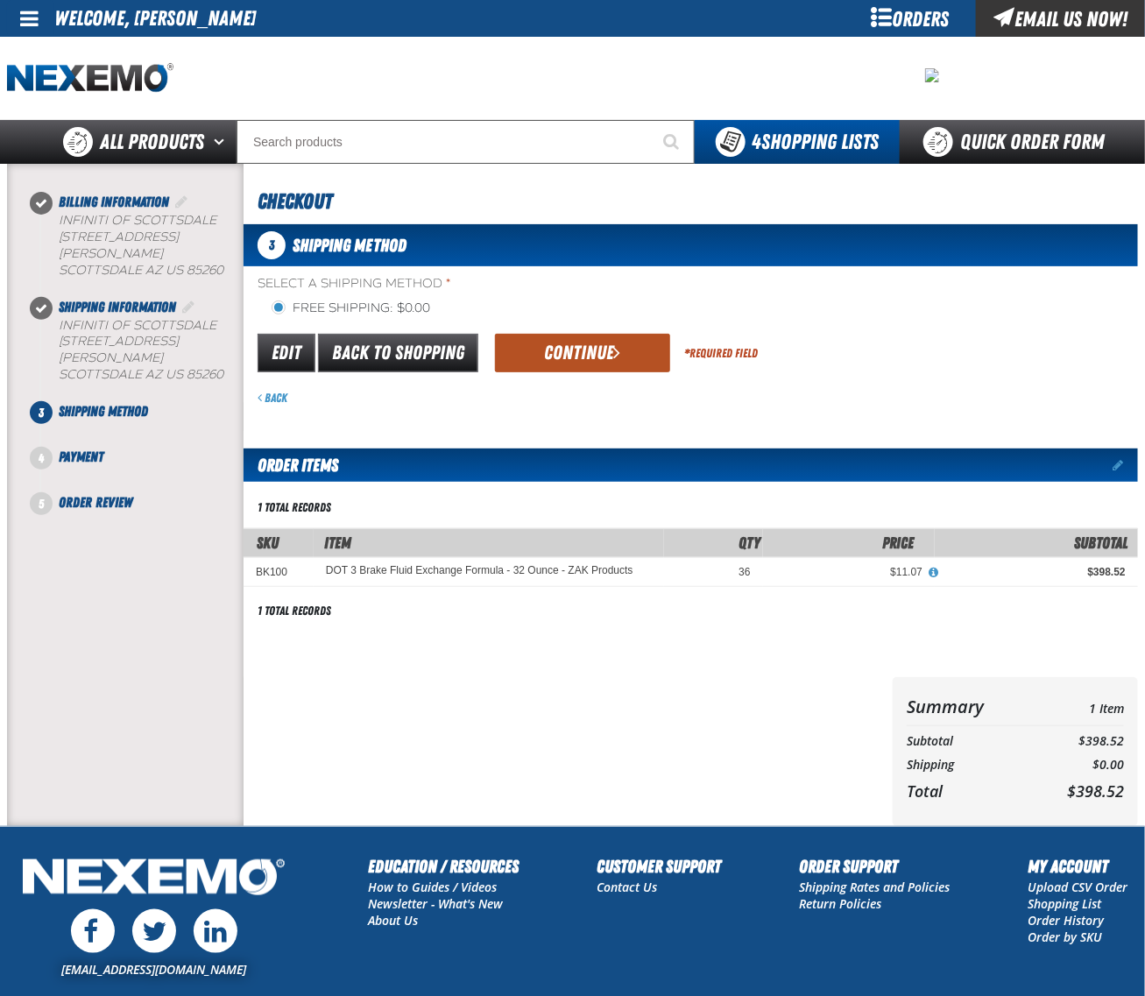
click at [571, 358] on button "Continue" at bounding box center [582, 353] width 175 height 39
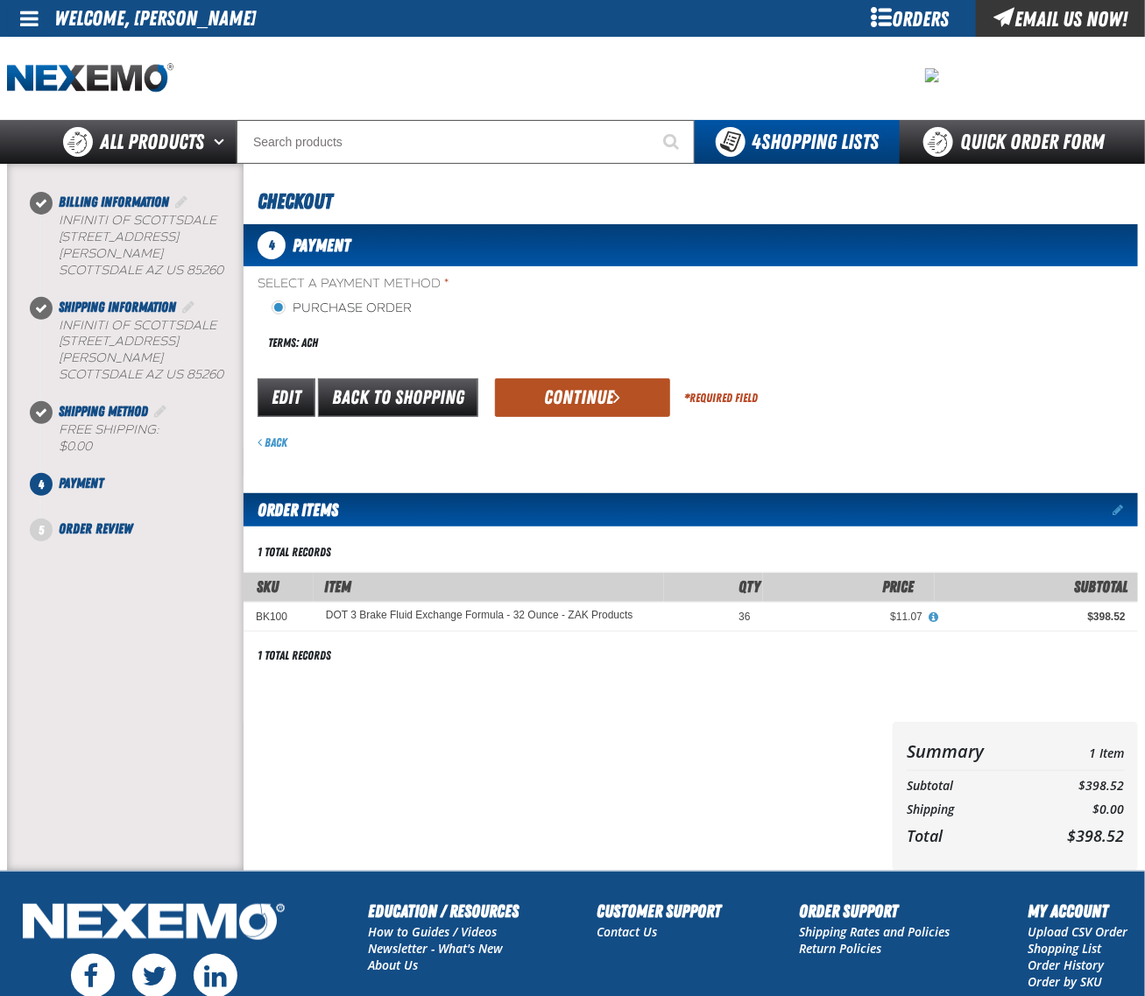
click at [570, 391] on button "Continue" at bounding box center [582, 398] width 175 height 39
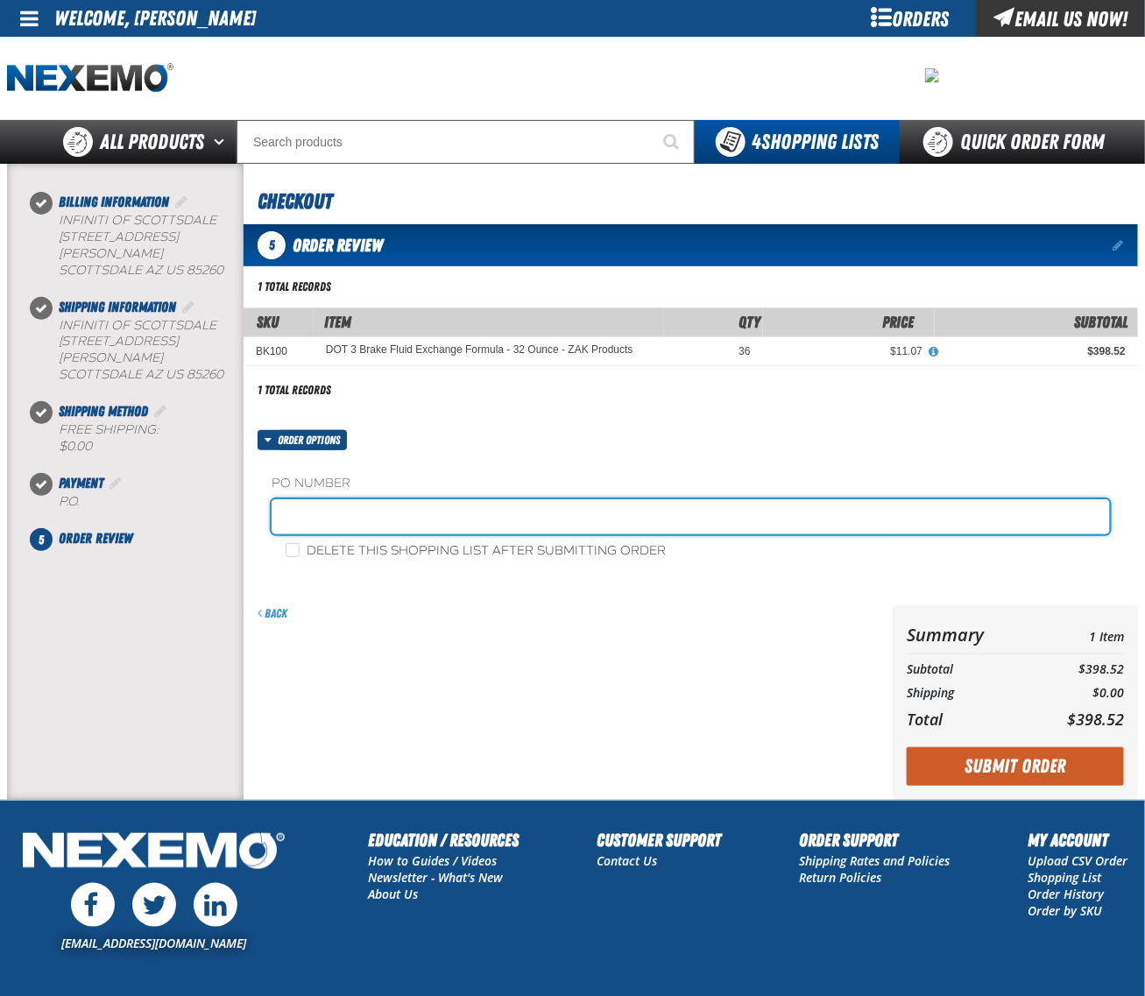
click at [302, 514] on input "text" at bounding box center [691, 516] width 839 height 35
type input "0815ICHEM"
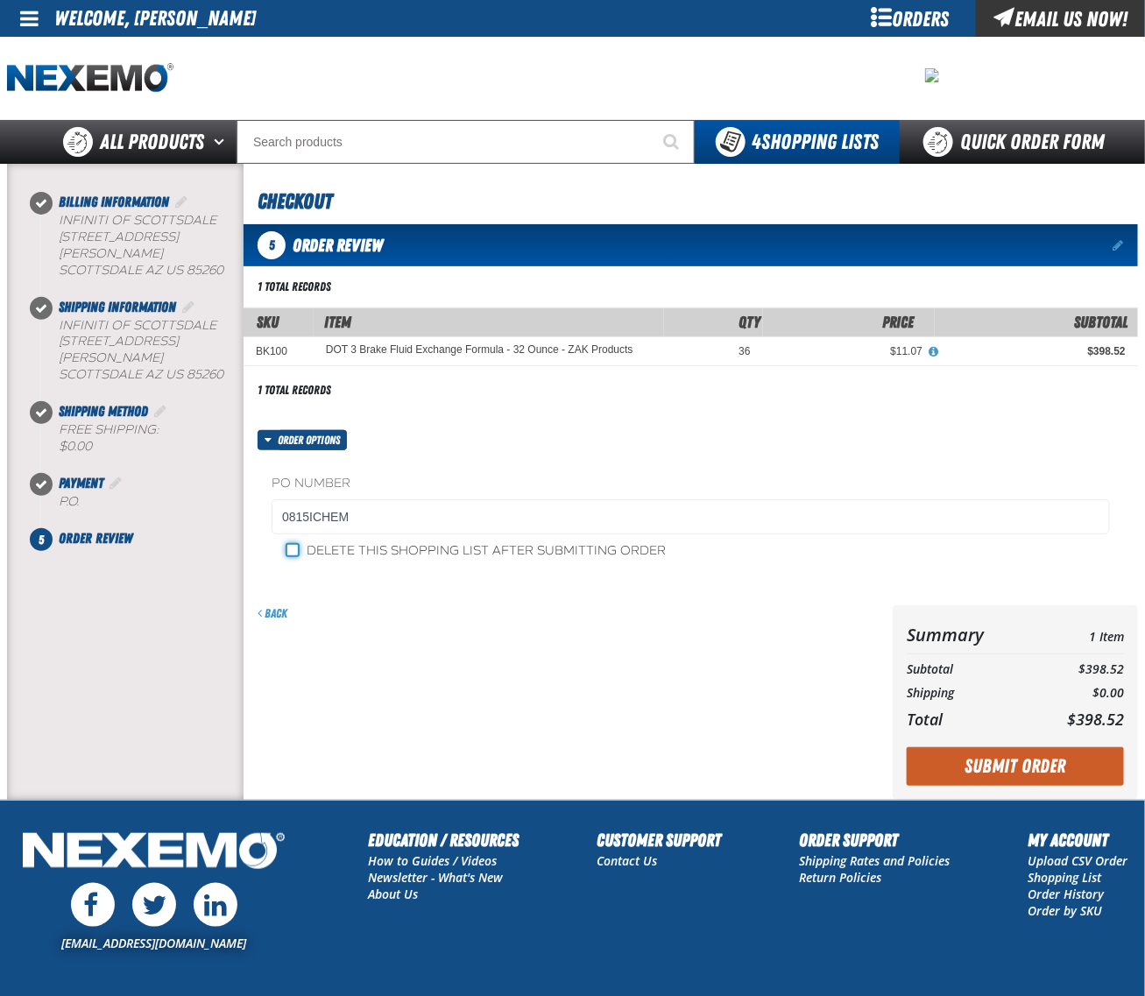
click at [290, 557] on input "Delete this shopping list after submitting order" at bounding box center [293, 550] width 14 height 14
checkbox input "true"
click at [984, 769] on button "Submit Order" at bounding box center [1015, 766] width 217 height 39
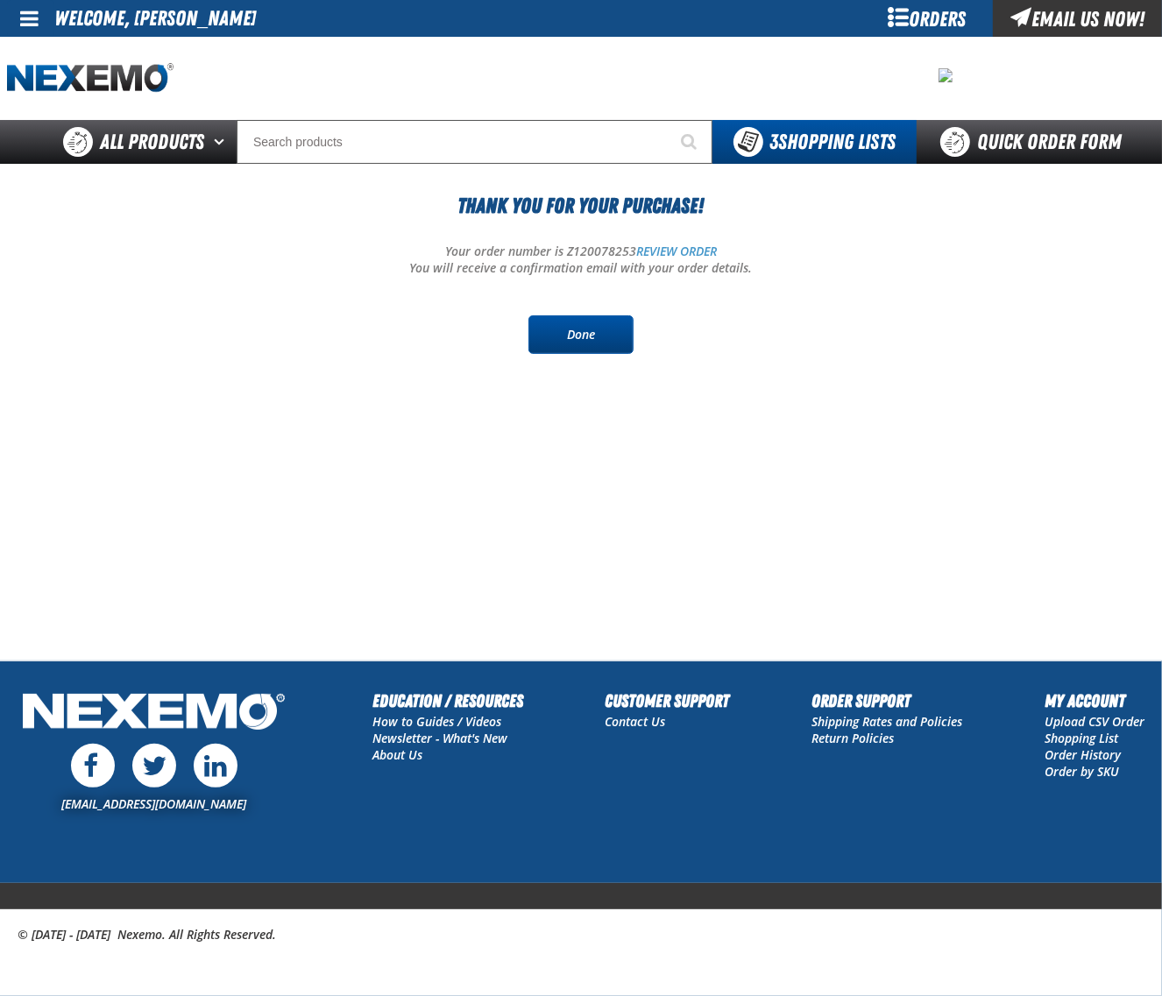
click at [579, 329] on link "Done" at bounding box center [580, 334] width 105 height 39
